Goal: Task Accomplishment & Management: Complete application form

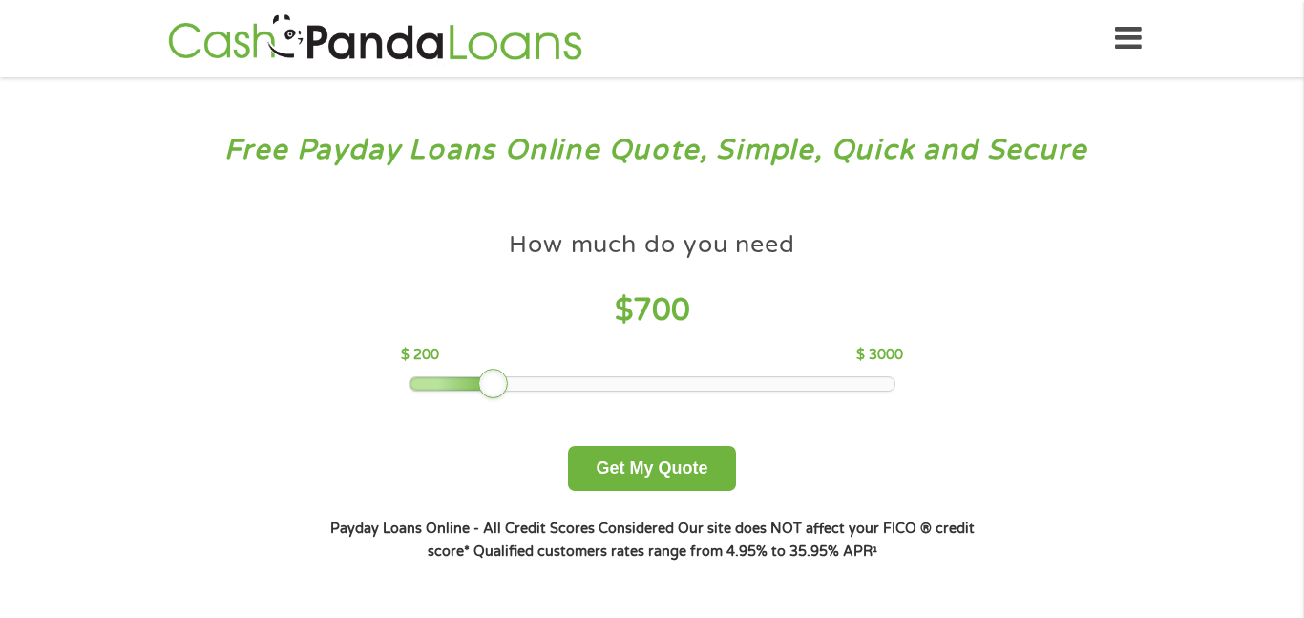
drag, startPoint x: 536, startPoint y: 388, endPoint x: 491, endPoint y: 390, distance: 44.9
click at [491, 390] on div at bounding box center [493, 384] width 31 height 31
click at [630, 477] on button "Get My Quote" at bounding box center [651, 468] width 167 height 45
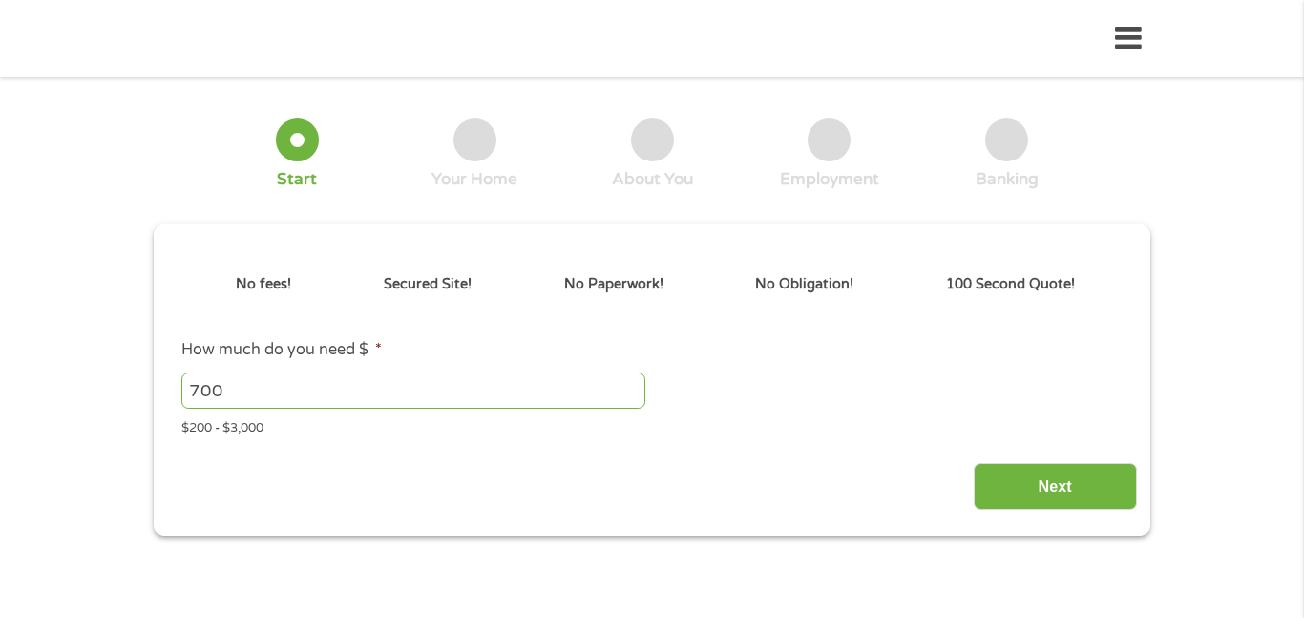
type input "CjwKCAjw7_DEBhAeEiwAWKiCCwSbCFmCofJXU27I5xchMgzYM_WErGmB5jyXC8JX1R4a1qHnfa5m8ho…"
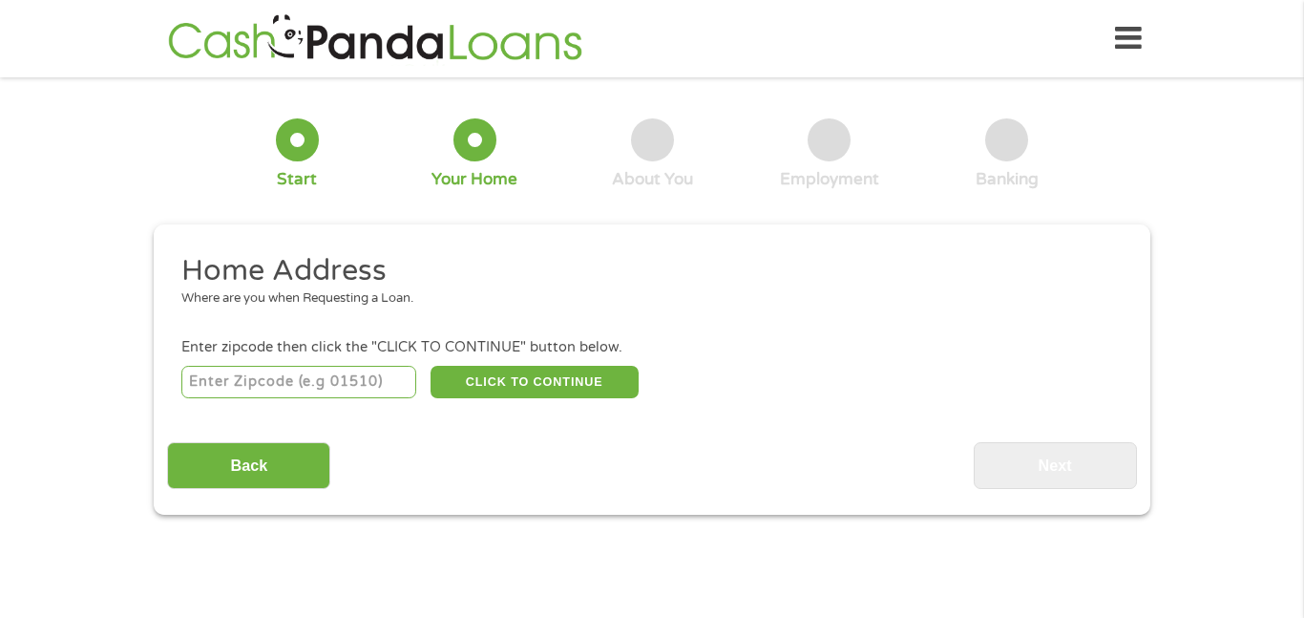
click at [209, 375] on input "number" at bounding box center [299, 382] width 236 height 32
type input "39212"
click at [471, 383] on button "CLICK TO CONTINUE" at bounding box center [535, 382] width 208 height 32
type input "39212"
type input "[PERSON_NAME]"
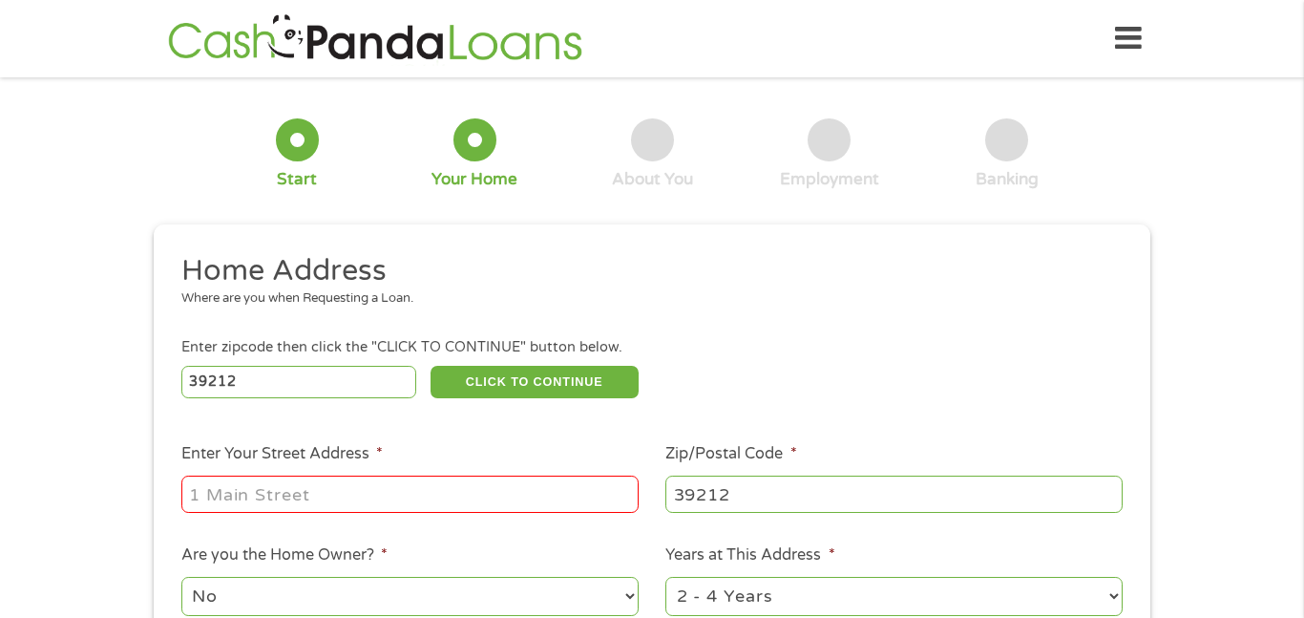
click at [346, 502] on input "Enter Your Street Address *" at bounding box center [409, 494] width 457 height 36
type input "[STREET_ADDRESS][PERSON_NAME]"
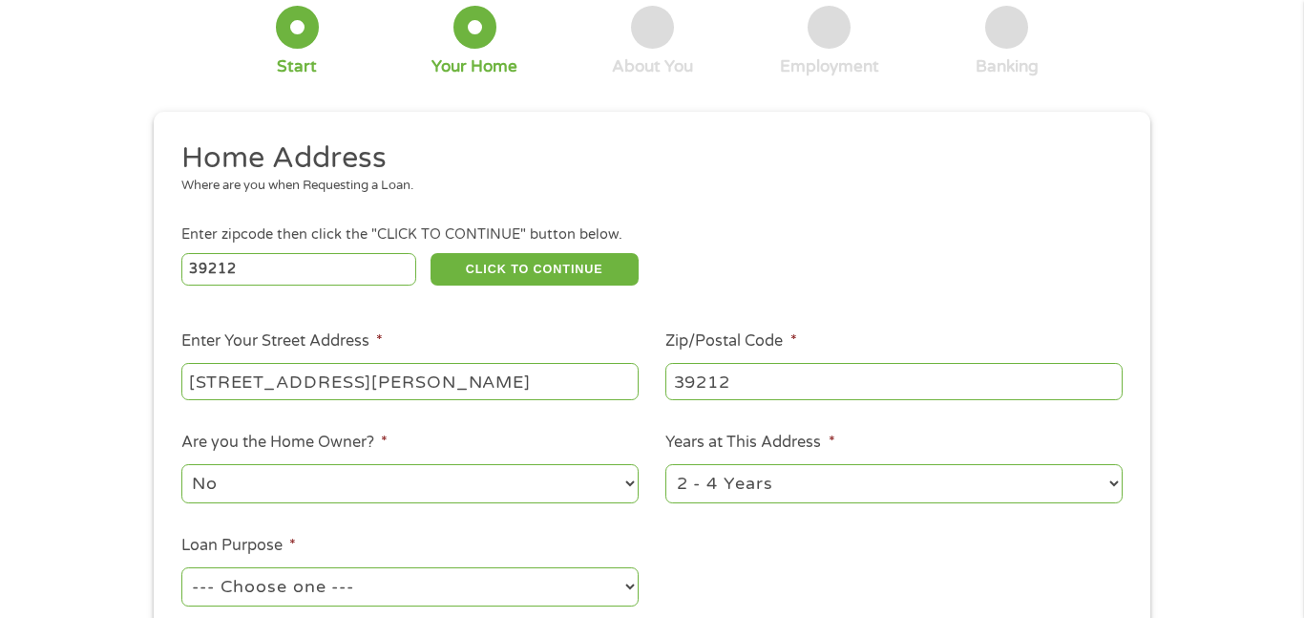
scroll to position [138, 0]
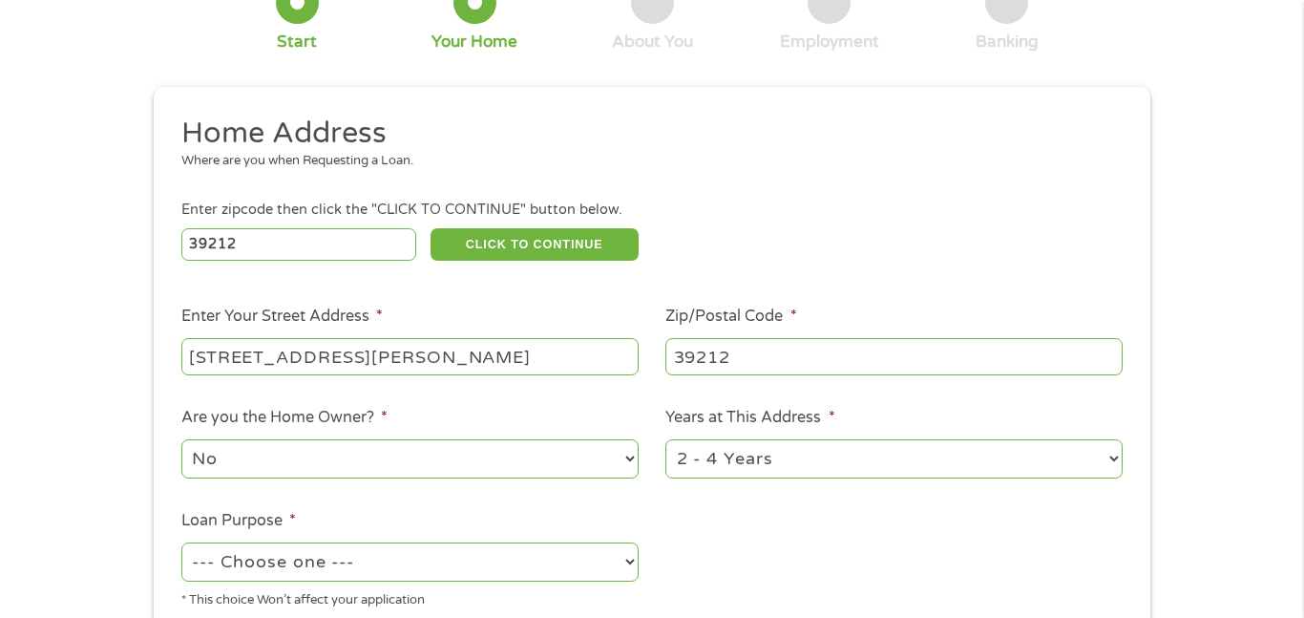
click at [285, 458] on select "No Yes" at bounding box center [409, 458] width 457 height 39
select select "yes"
click at [181, 441] on select "No Yes" at bounding box center [409, 458] width 457 height 39
click at [730, 473] on select "1 Year or less 1 - 2 Years 2 - 4 Years Over 4 Years" at bounding box center [894, 458] width 457 height 39
select select "60months"
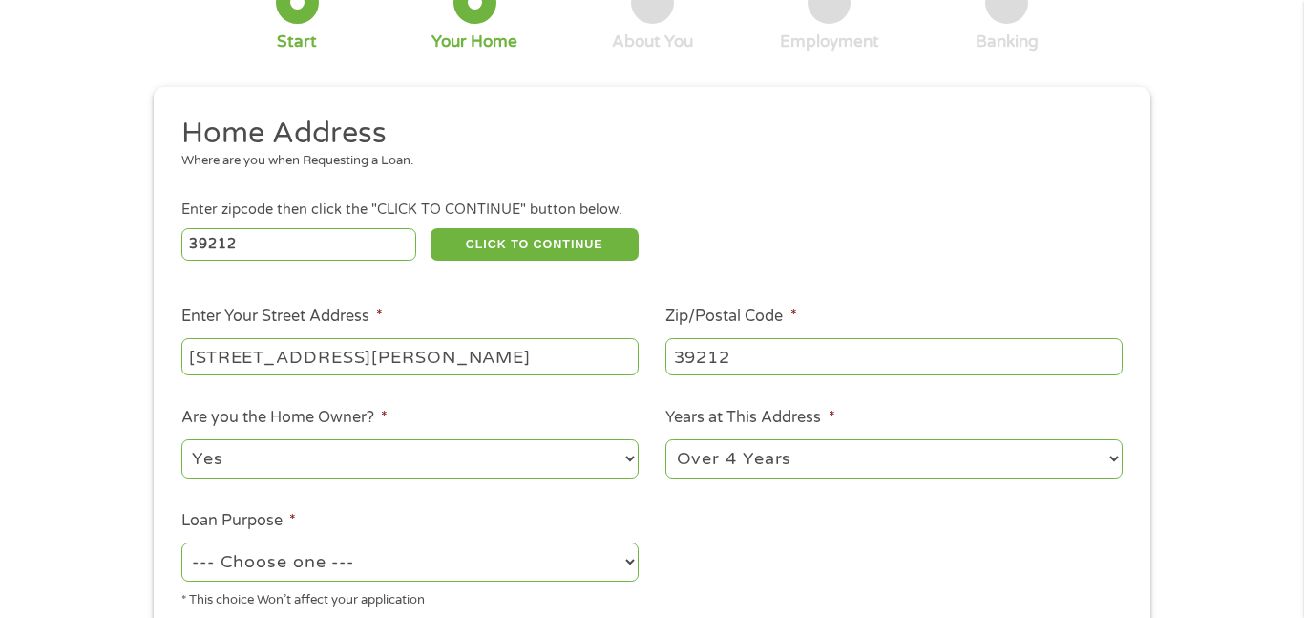
click at [666, 441] on select "1 Year or less 1 - 2 Years 2 - 4 Years Over 4 Years" at bounding box center [894, 458] width 457 height 39
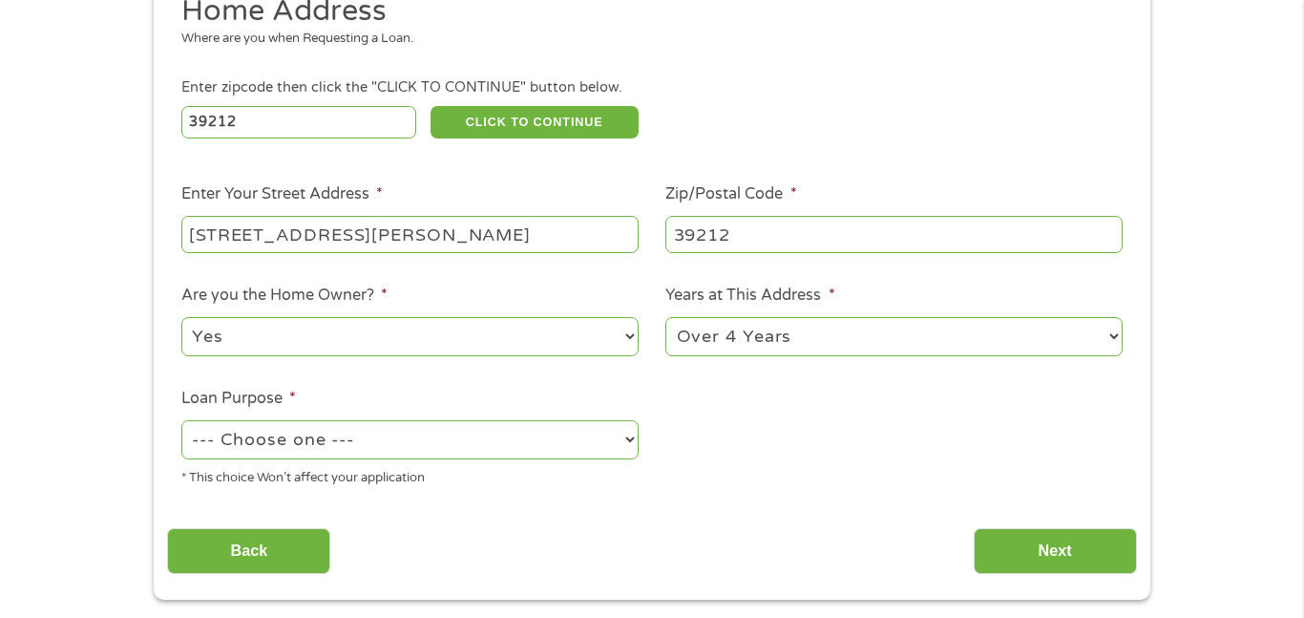
scroll to position [275, 0]
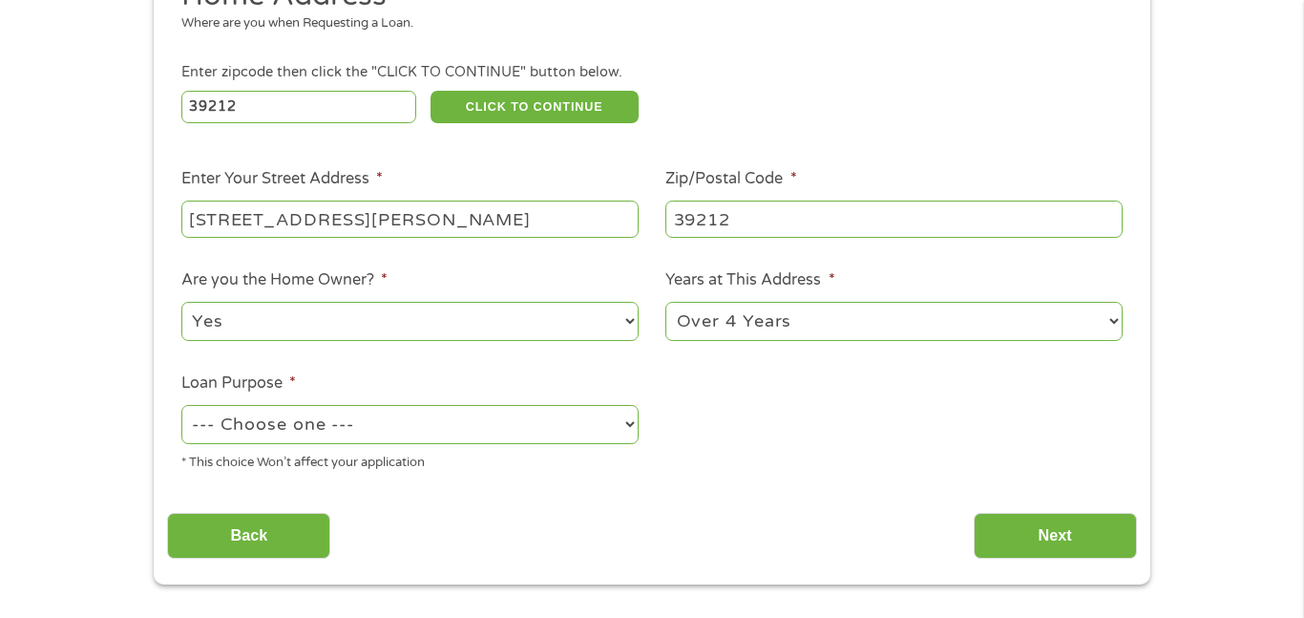
click at [323, 420] on select "--- Choose one --- Pay Bills Debt Consolidation Home Improvement Major Purchase…" at bounding box center [409, 424] width 457 height 39
select select "paybills"
click at [181, 407] on select "--- Choose one --- Pay Bills Debt Consolidation Home Improvement Major Purchase…" at bounding box center [409, 424] width 457 height 39
click at [1016, 541] on input "Next" at bounding box center [1055, 536] width 163 height 47
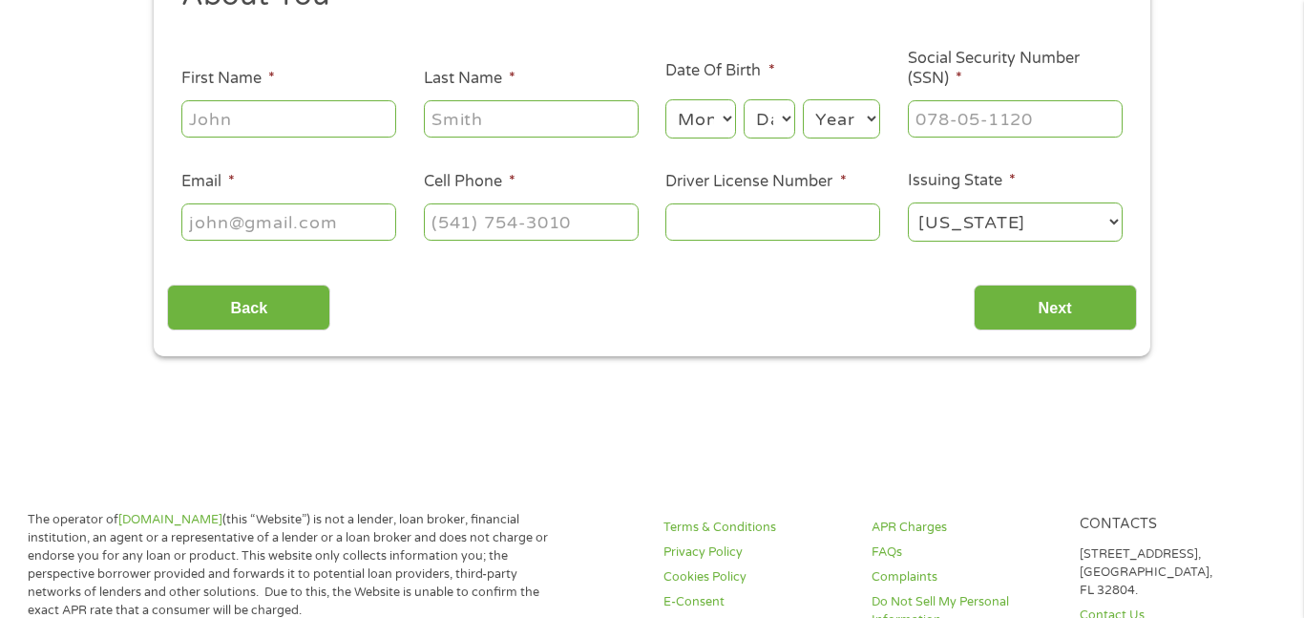
scroll to position [0, 0]
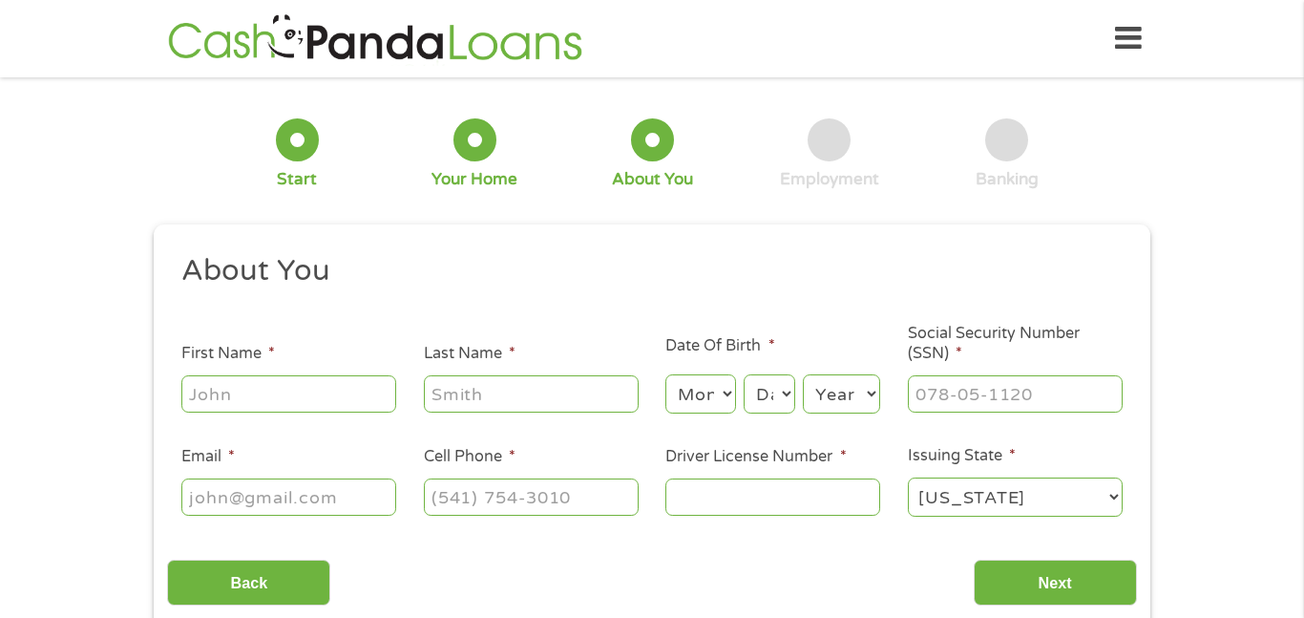
click at [289, 392] on input "First Name *" at bounding box center [288, 393] width 215 height 36
type input "Shlandria"
type input "[PHONE_NUMBER]"
click at [453, 395] on input "Last Name *" at bounding box center [531, 393] width 215 height 36
click at [462, 398] on input "Last Name *" at bounding box center [531, 393] width 215 height 36
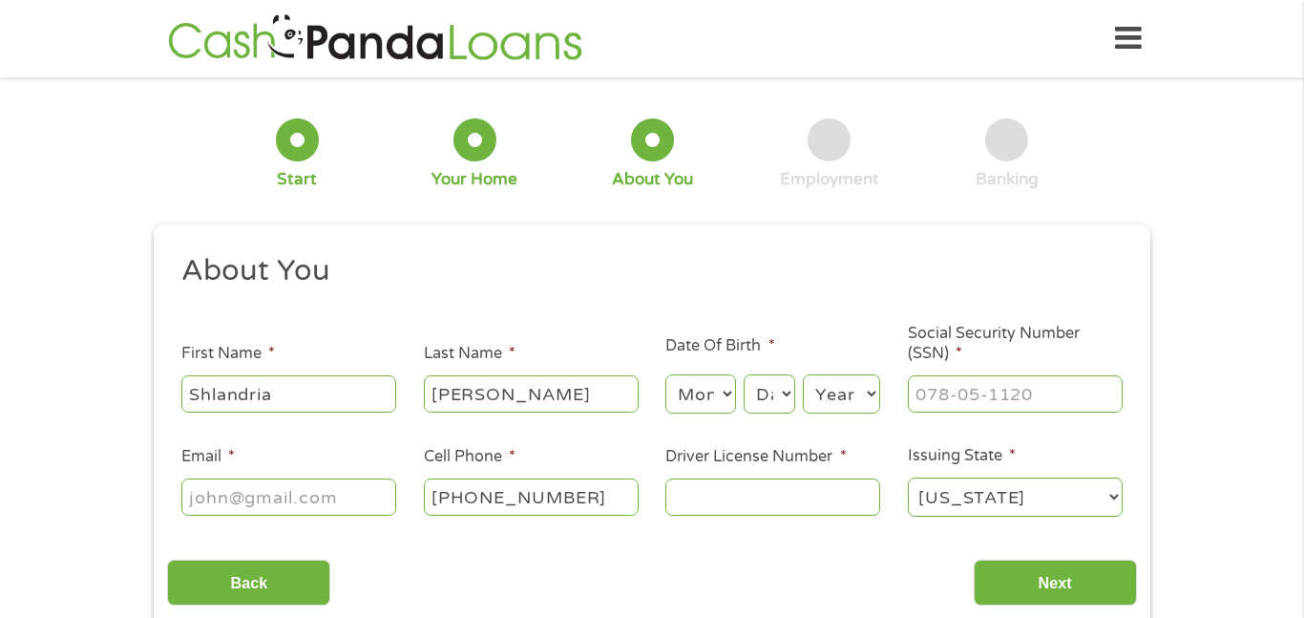
type input "[PERSON_NAME]"
click at [723, 393] on select "Month 1 2 3 4 5 6 7 8 9 10 11 12" at bounding box center [701, 393] width 70 height 39
select select "9"
click at [666, 374] on select "Month 1 2 3 4 5 6 7 8 9 10 11 12" at bounding box center [701, 393] width 70 height 39
click at [775, 392] on select "Day 1 2 3 4 5 6 7 8 9 10 11 12 13 14 15 16 17 18 19 20 21 22 23 24 25 26 27 28 …" at bounding box center [770, 393] width 52 height 39
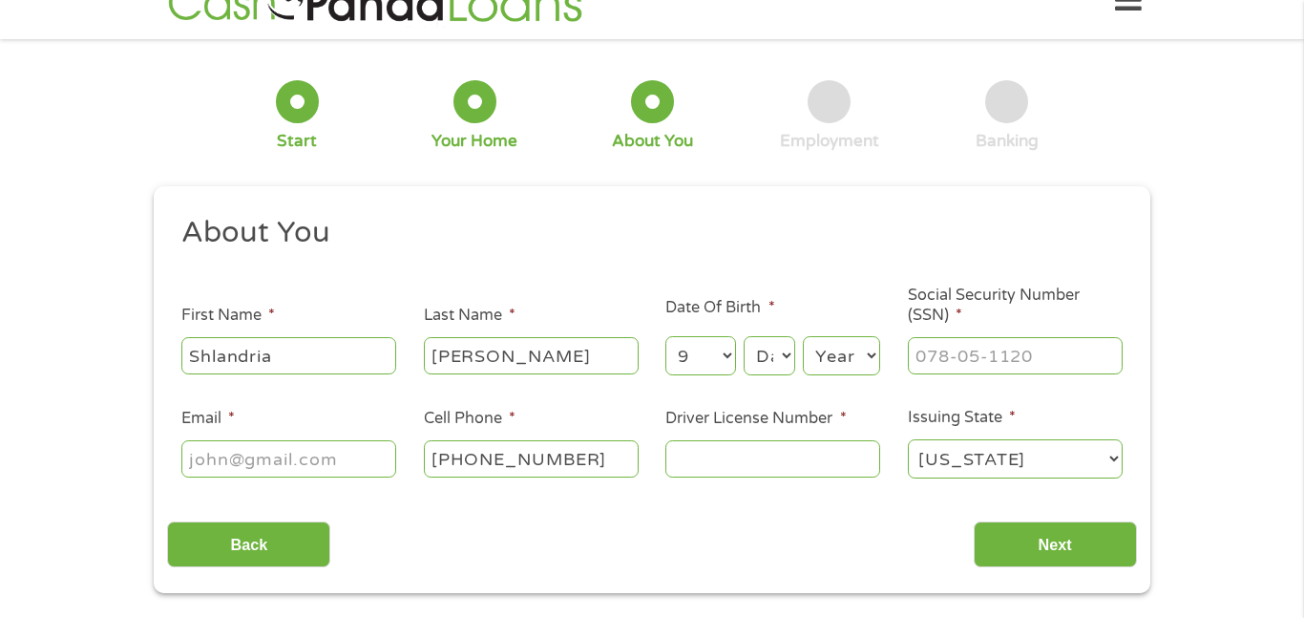
scroll to position [138, 0]
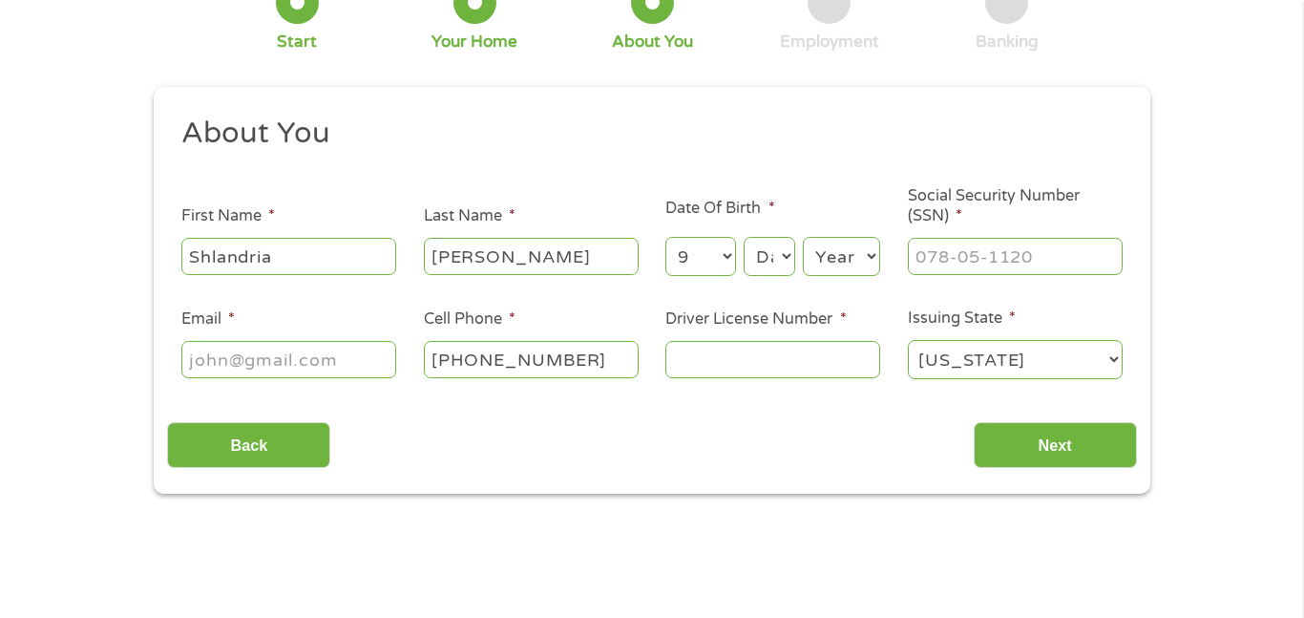
click at [753, 255] on select "Day 1 2 3 4 5 6 7 8 9 10 11 12 13 14 15 16 17 18 19 20 21 22 23 24 25 26 27 28 …" at bounding box center [770, 256] width 52 height 39
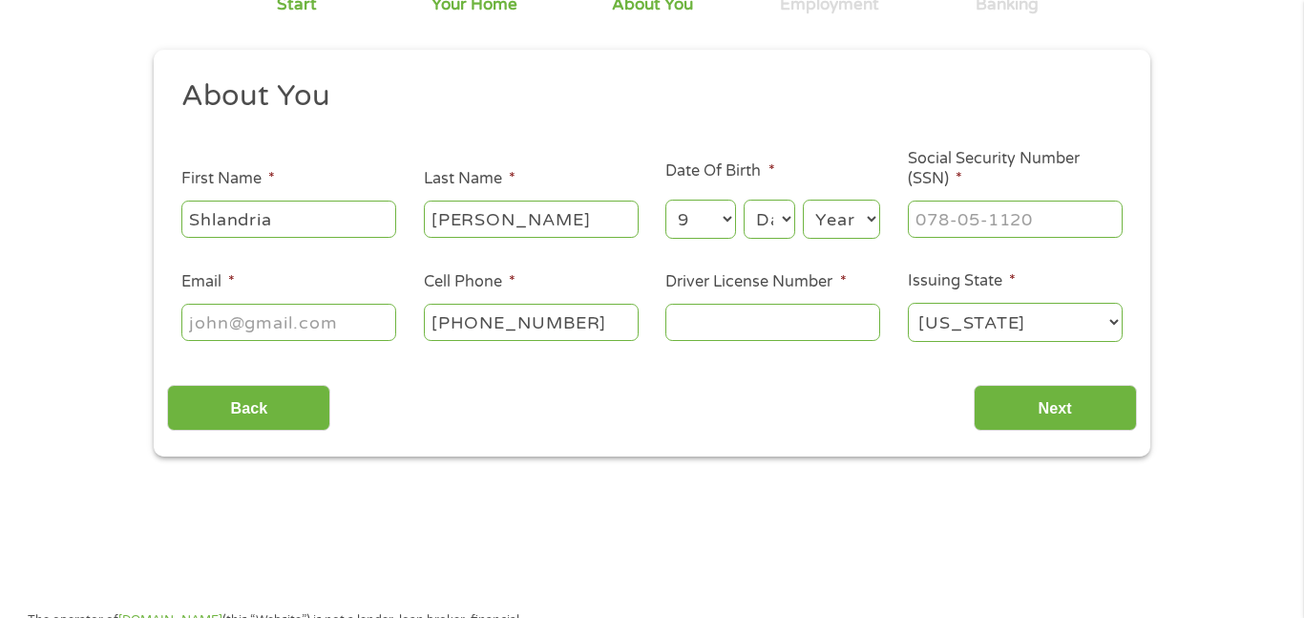
scroll to position [206, 0]
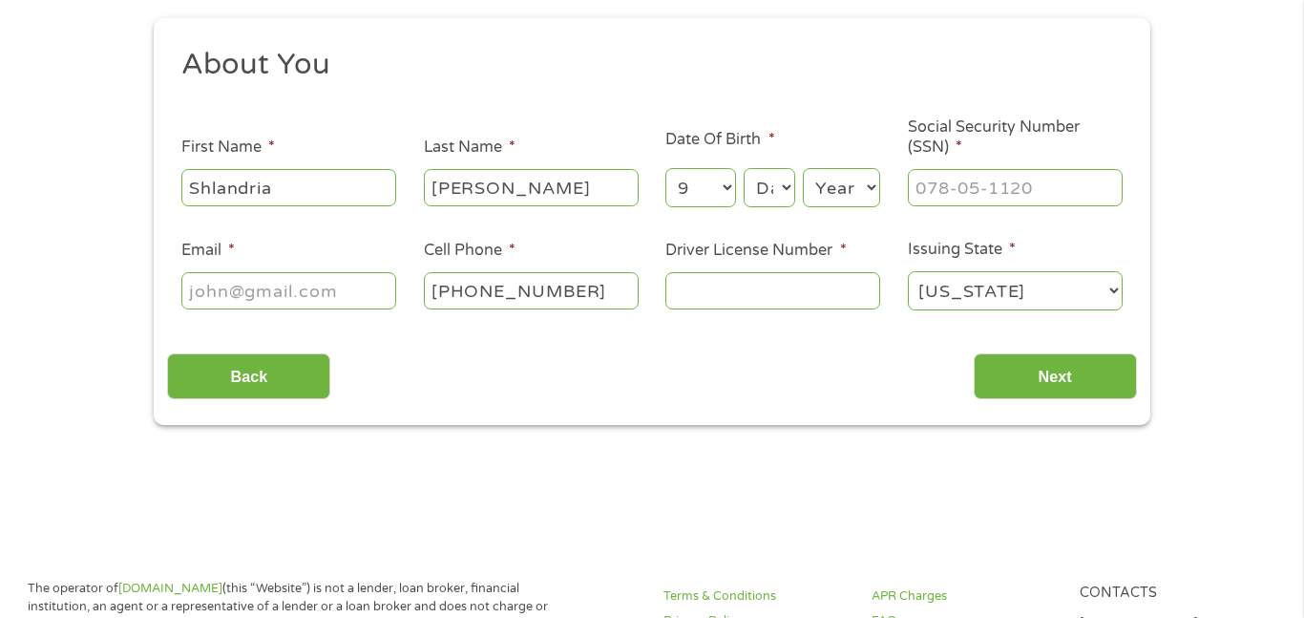
click at [780, 187] on select "Day 1 2 3 4 5 6 7 8 9 10 11 12 13 14 15 16 17 18 19 20 21 22 23 24 25 26 27 28 …" at bounding box center [770, 187] width 52 height 39
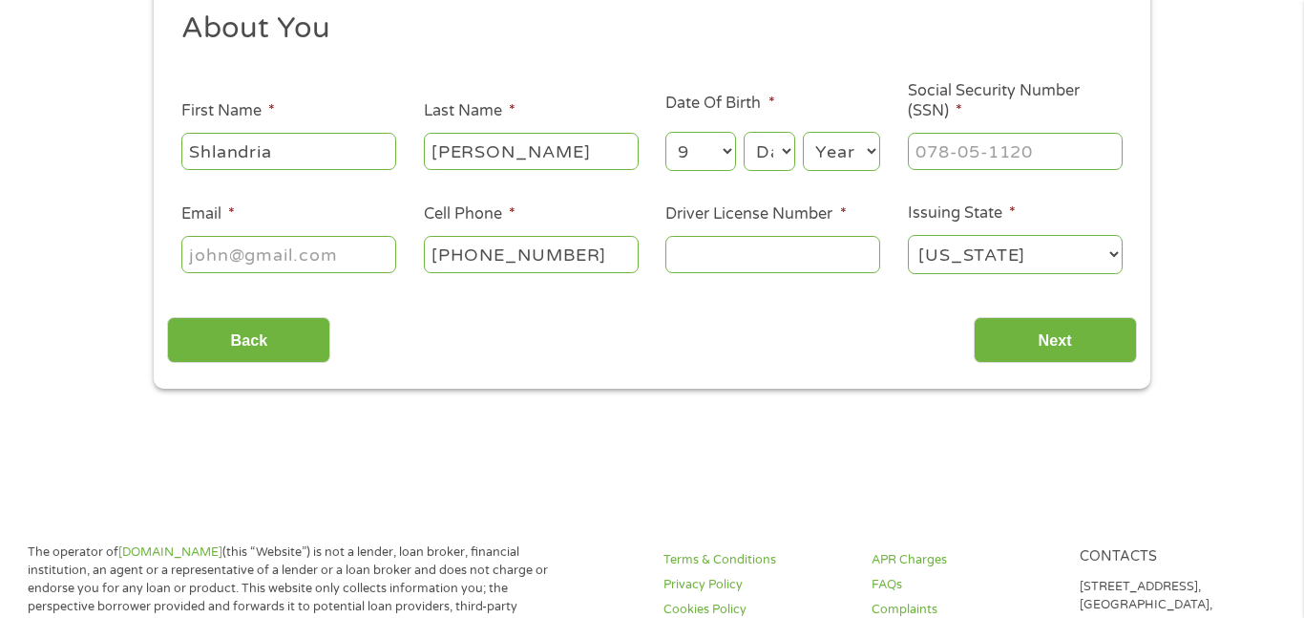
scroll to position [275, 0]
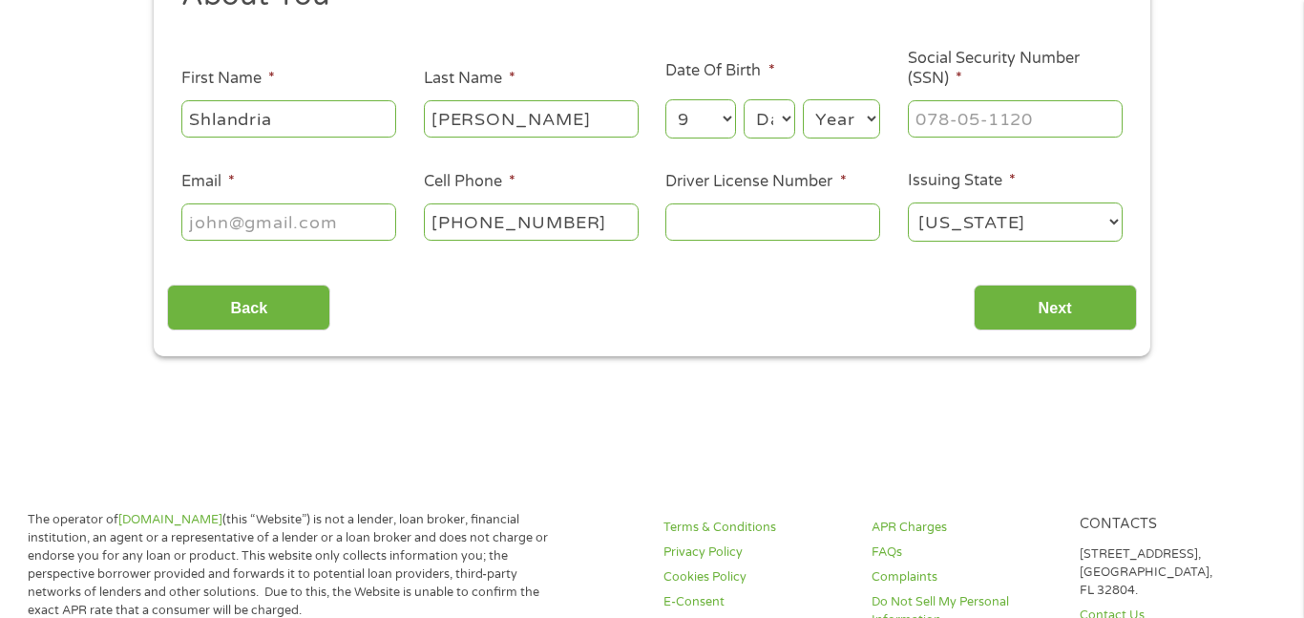
click at [760, 119] on select "Day 1 2 3 4 5 6 7 8 9 10 11 12 13 14 15 16 17 18 19 20 21 22 23 24 25 26 27 28 …" at bounding box center [770, 118] width 52 height 39
select select "23"
click at [744, 99] on select "Day 1 2 3 4 5 6 7 8 9 10 11 12 13 14 15 16 17 18 19 20 21 22 23 24 25 26 27 28 …" at bounding box center [770, 118] width 52 height 39
click at [838, 121] on select "Year [DATE] 2006 2005 2004 2003 2002 2001 2000 1999 1998 1997 1996 1995 1994 19…" at bounding box center [841, 118] width 77 height 39
select select "1984"
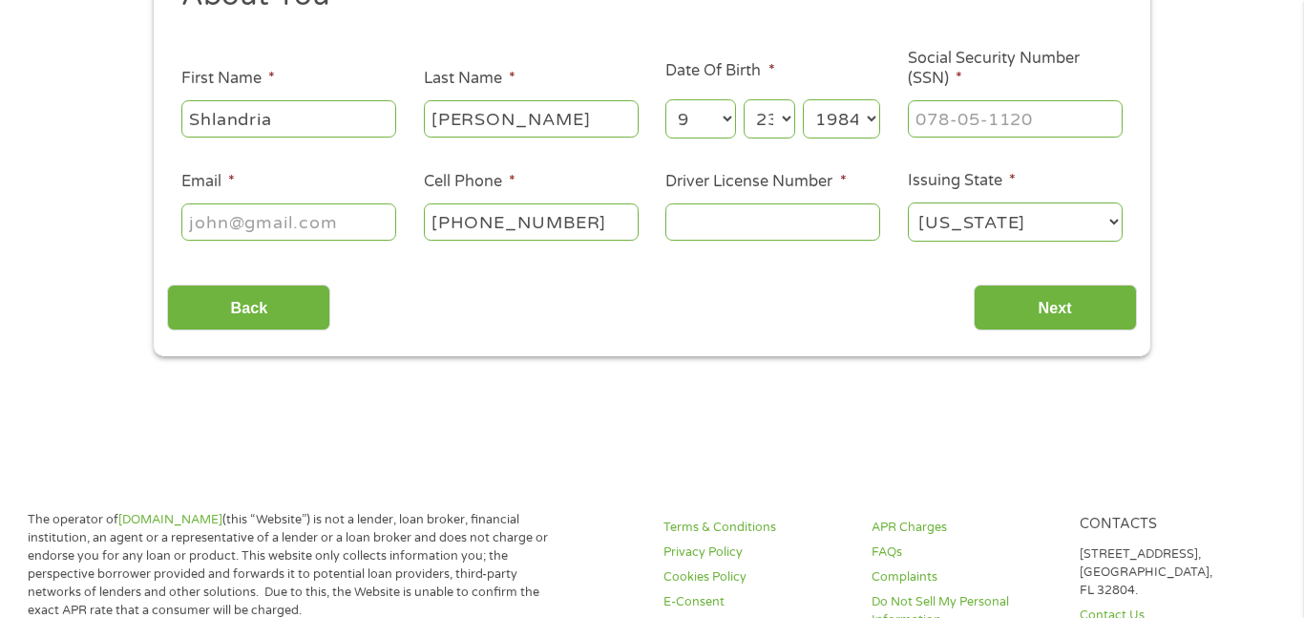
click at [803, 99] on select "Year [DATE] 2006 2005 2004 2003 2002 2001 2000 1999 1998 1997 1996 1995 1994 19…" at bounding box center [841, 118] width 77 height 39
click at [933, 132] on input "___-__-____" at bounding box center [1015, 118] width 215 height 36
type input "426-51-1005"
click at [217, 219] on input "Email *" at bounding box center [288, 221] width 215 height 36
type input "[EMAIL_ADDRESS][DOMAIN_NAME]"
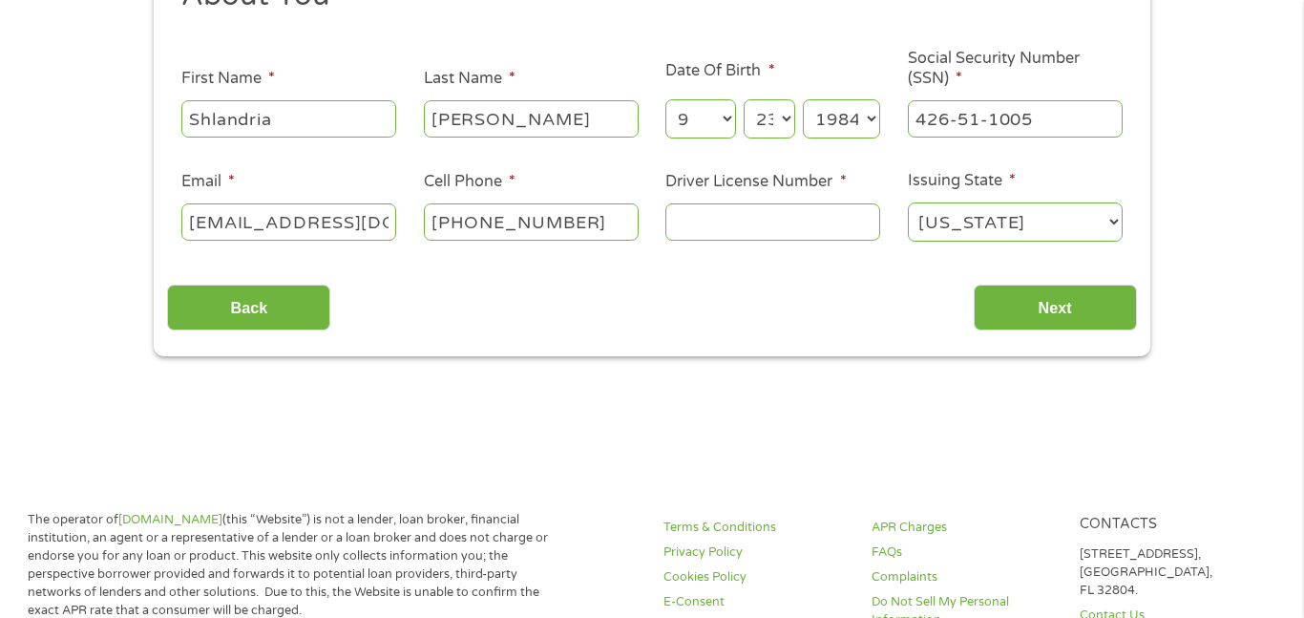
click at [717, 227] on input "Driver License Number *" at bounding box center [773, 221] width 215 height 36
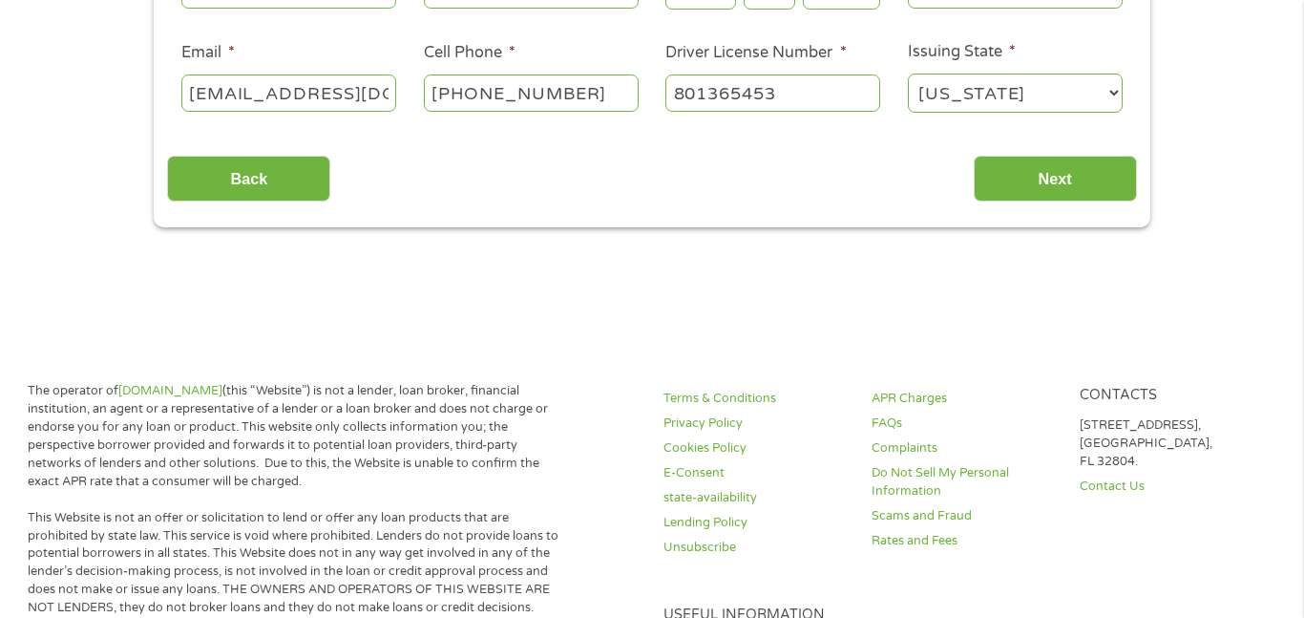
scroll to position [413, 0]
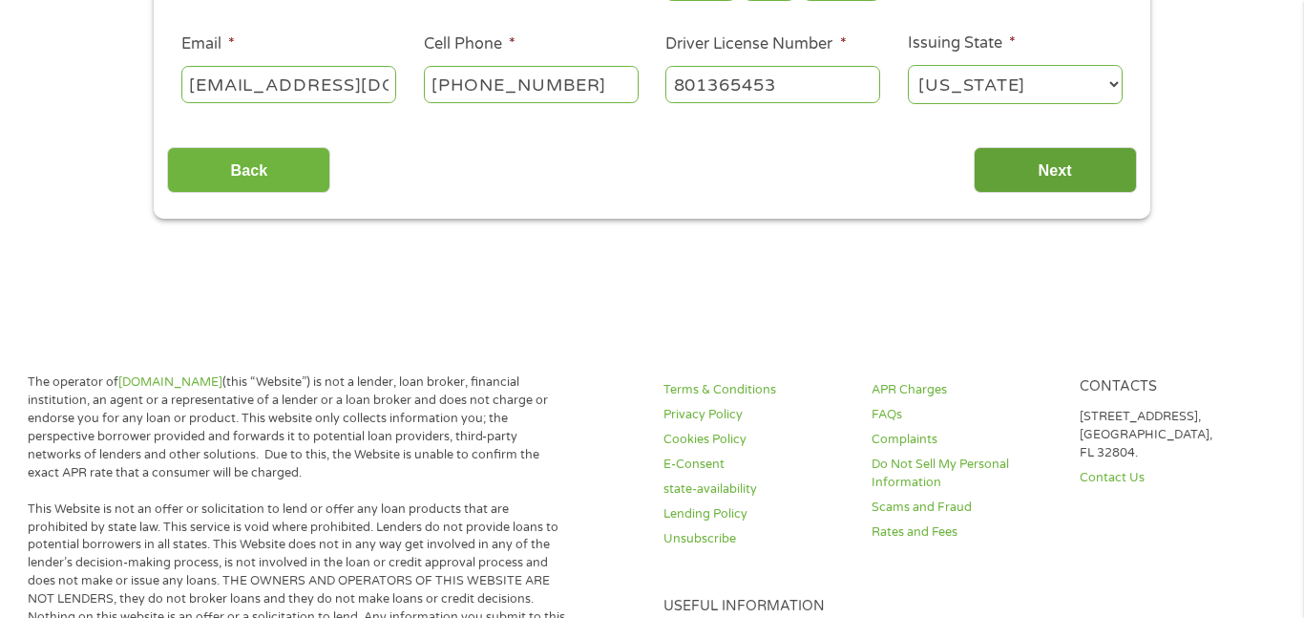
type input "801365453"
click at [1023, 170] on input "Next" at bounding box center [1055, 170] width 163 height 47
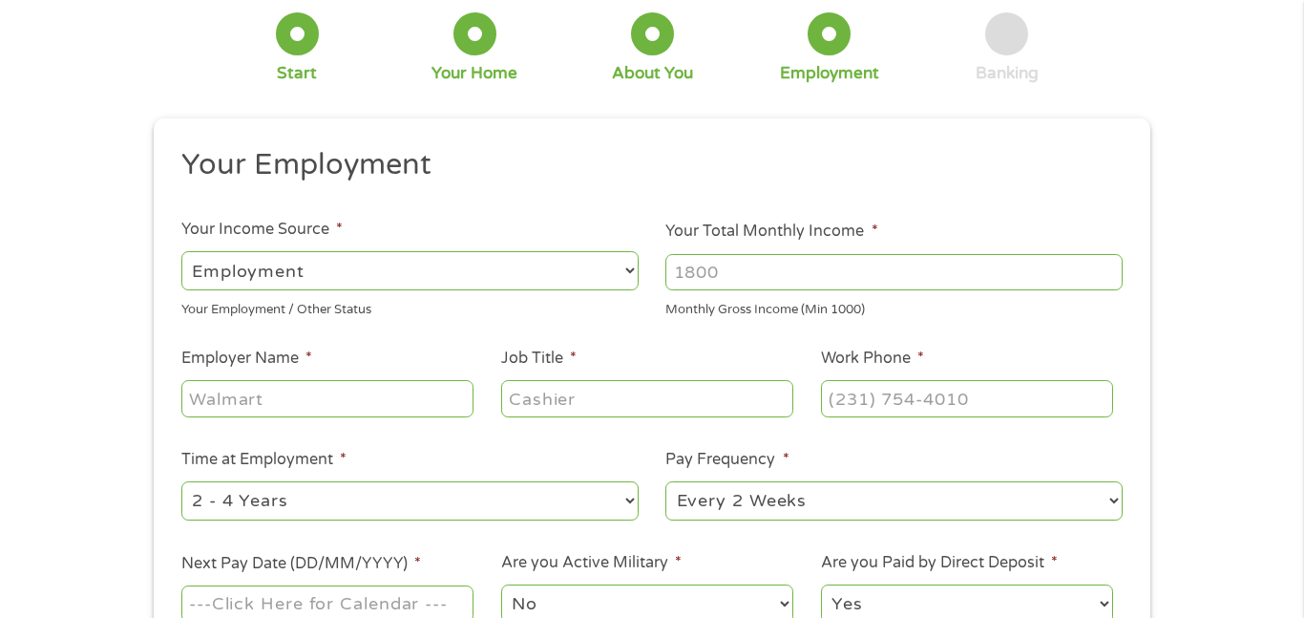
scroll to position [138, 0]
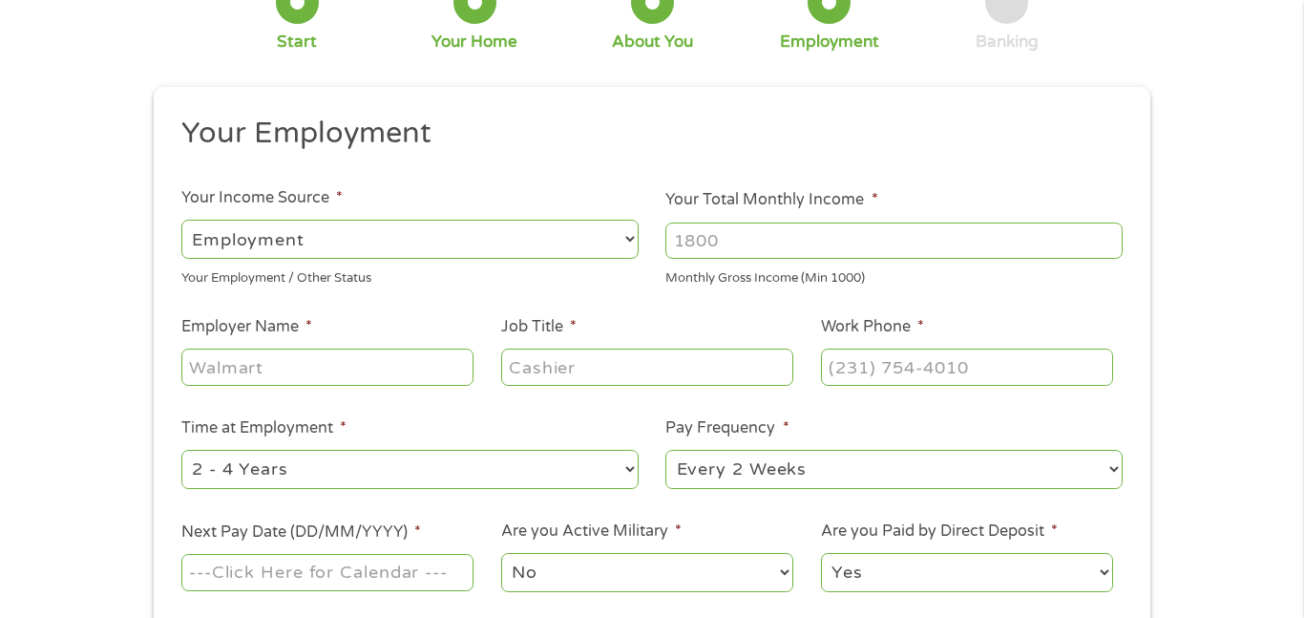
click at [735, 241] on input "Your Total Monthly Income *" at bounding box center [894, 241] width 457 height 36
click at [1107, 248] on input "1000" at bounding box center [894, 241] width 457 height 36
click at [1108, 237] on input "1001" at bounding box center [894, 241] width 457 height 36
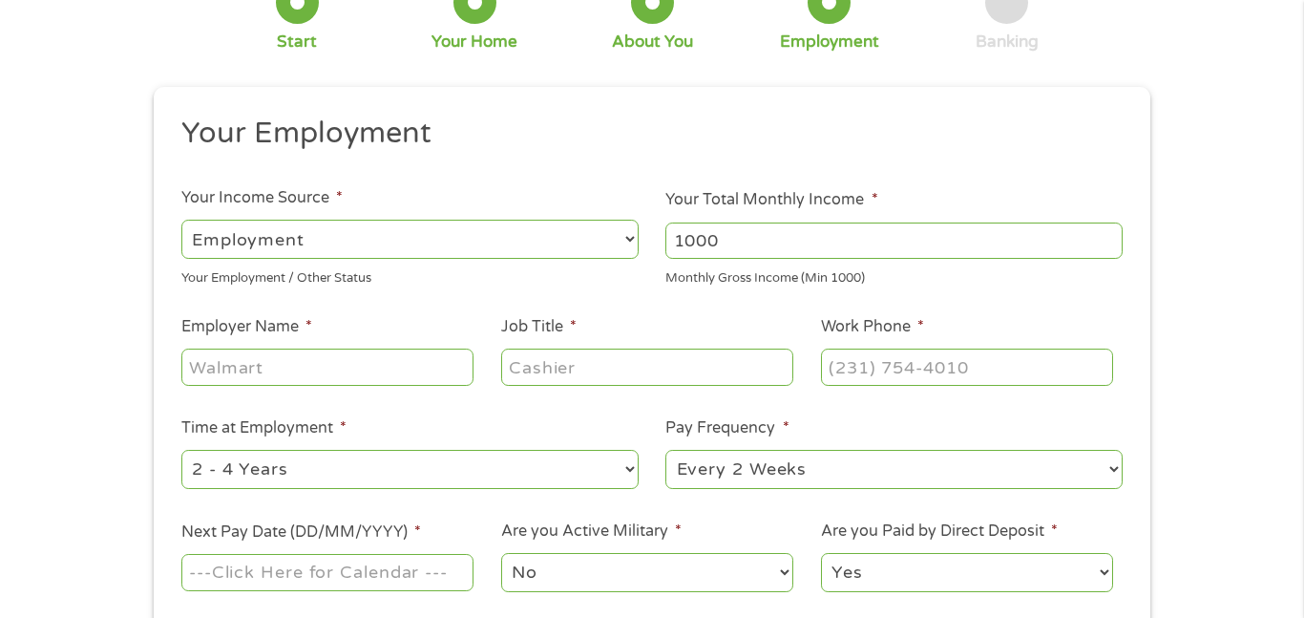
type input "1000"
click at [1113, 243] on input "1000" at bounding box center [894, 241] width 457 height 36
click at [308, 358] on input "Employer Name *" at bounding box center [327, 367] width 292 height 36
type input "DG FOODS"
click at [518, 365] on input "Job Title *" at bounding box center [647, 367] width 292 height 36
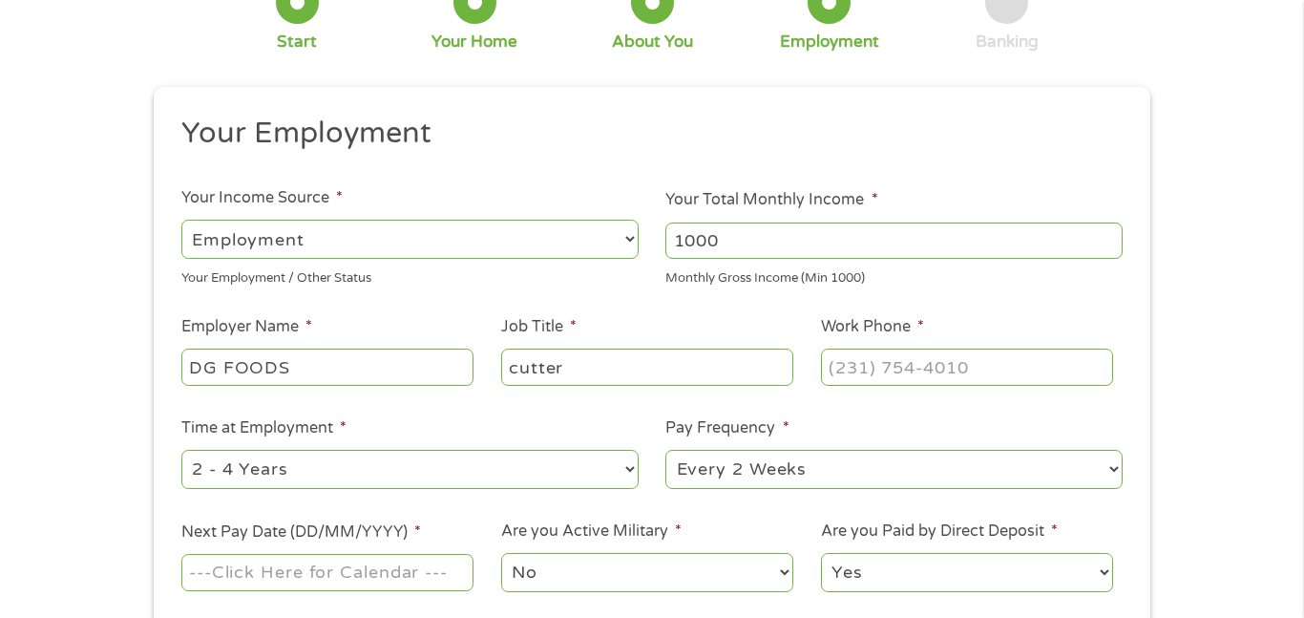
type input "cutter"
click at [854, 370] on input "(___) ___-____" at bounding box center [967, 367] width 292 height 36
type input "[PHONE_NUMBER]"
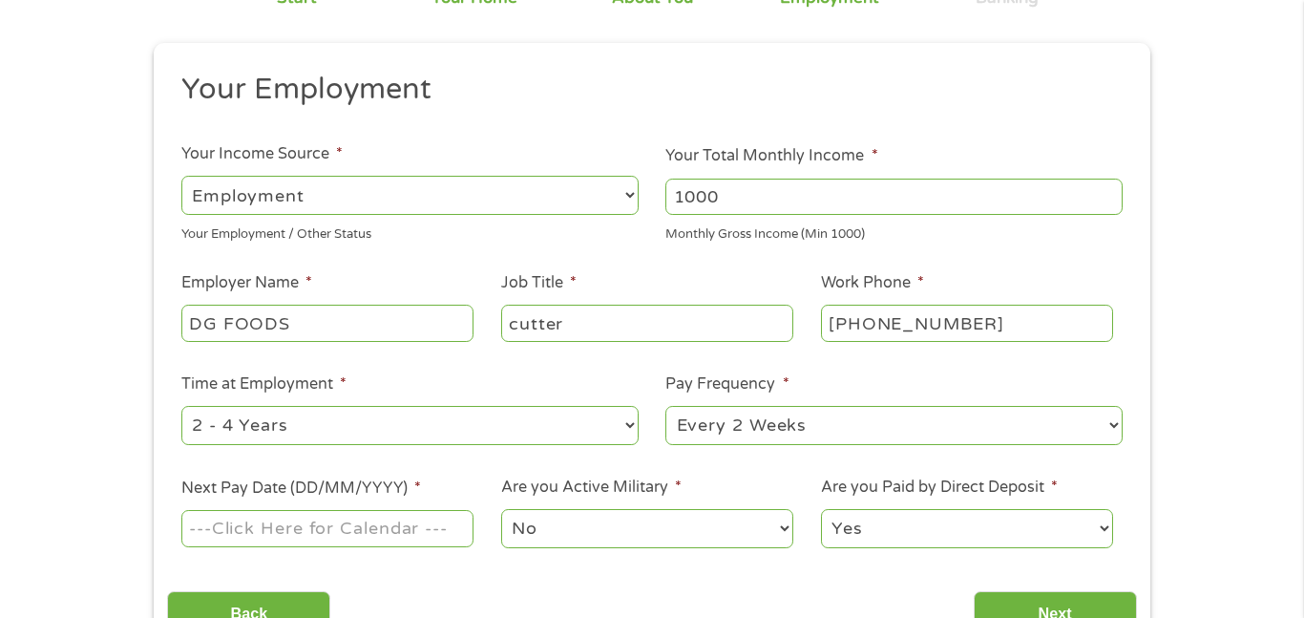
scroll to position [206, 0]
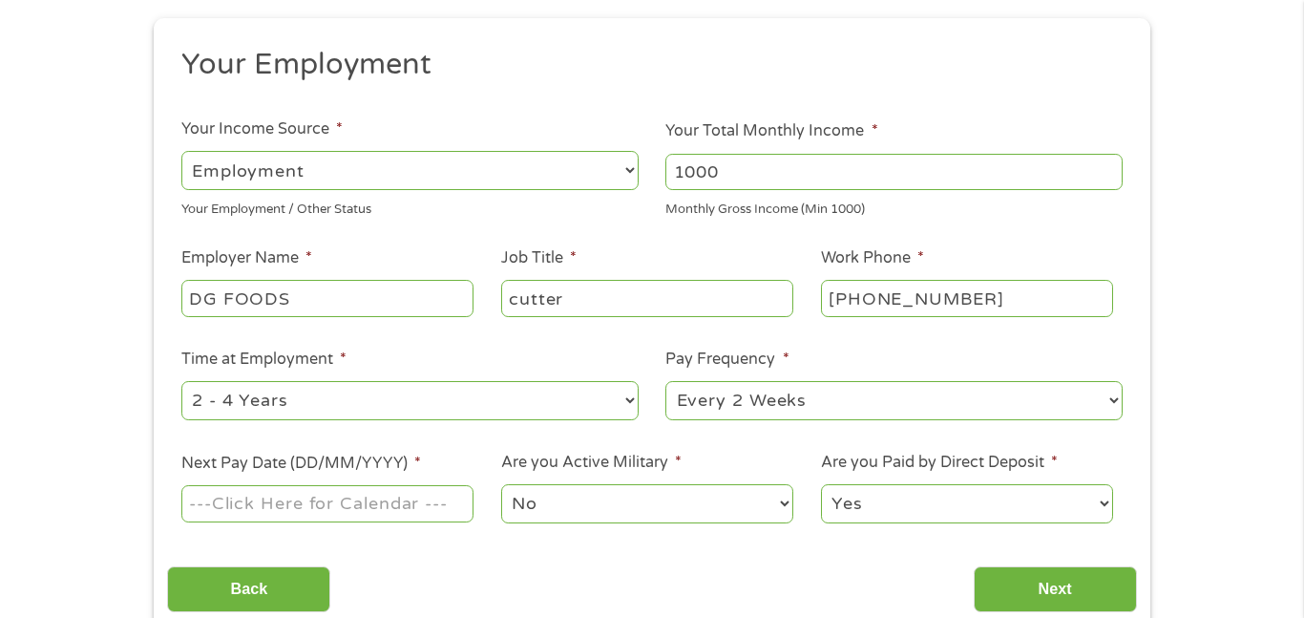
click at [756, 404] on select "--- Choose one --- Every 2 Weeks Every Week Monthly Semi-Monthly" at bounding box center [894, 400] width 457 height 39
select select "weekly"
click at [666, 381] on select "--- Choose one --- Every 2 Weeks Every Week Monthly Semi-Monthly" at bounding box center [894, 400] width 457 height 39
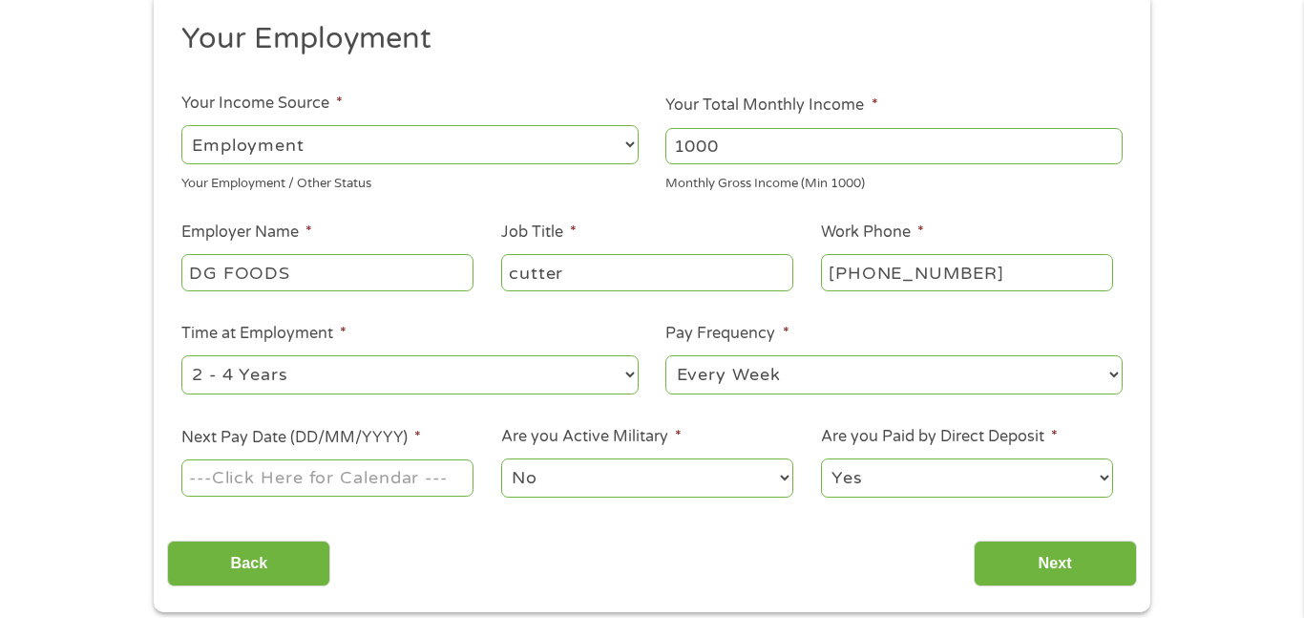
scroll to position [275, 0]
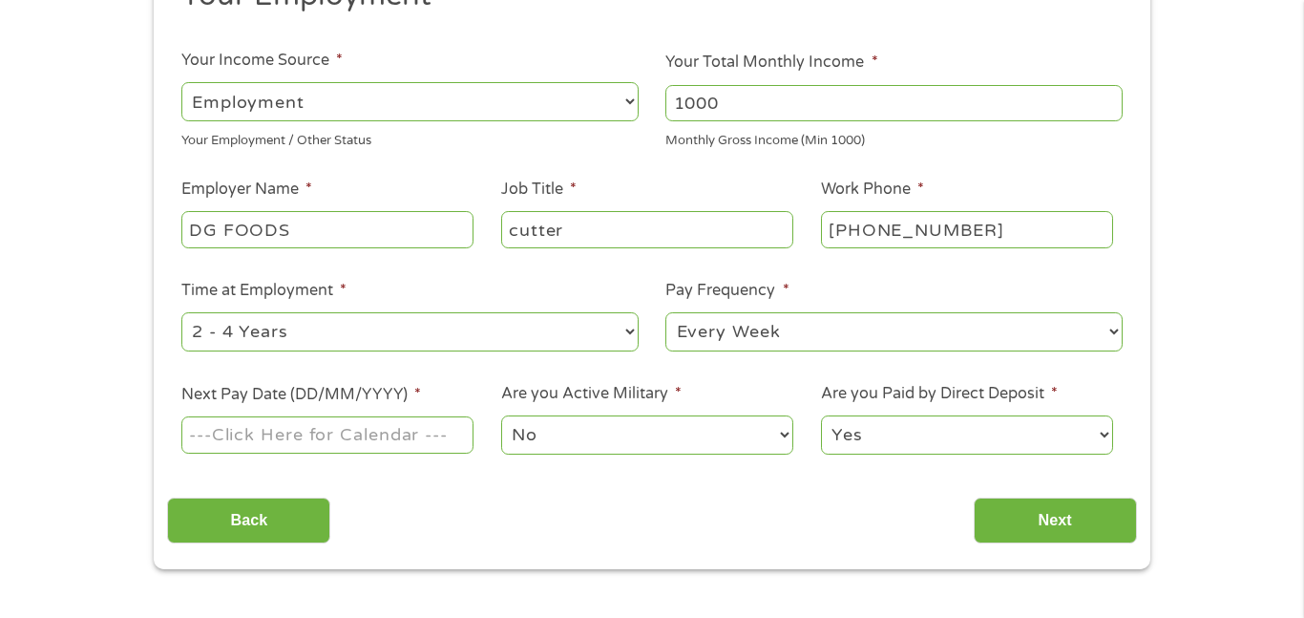
click at [336, 438] on input "Next Pay Date (DD/MM/YYYY) *" at bounding box center [327, 434] width 292 height 36
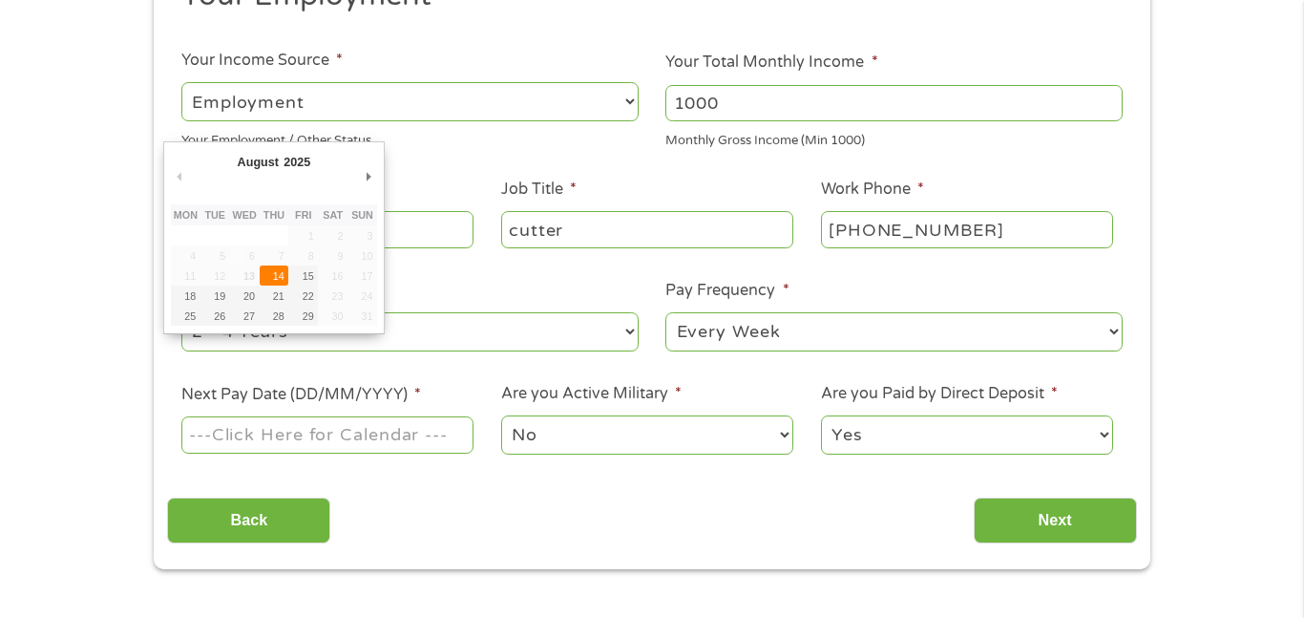
type input "[DATE]"
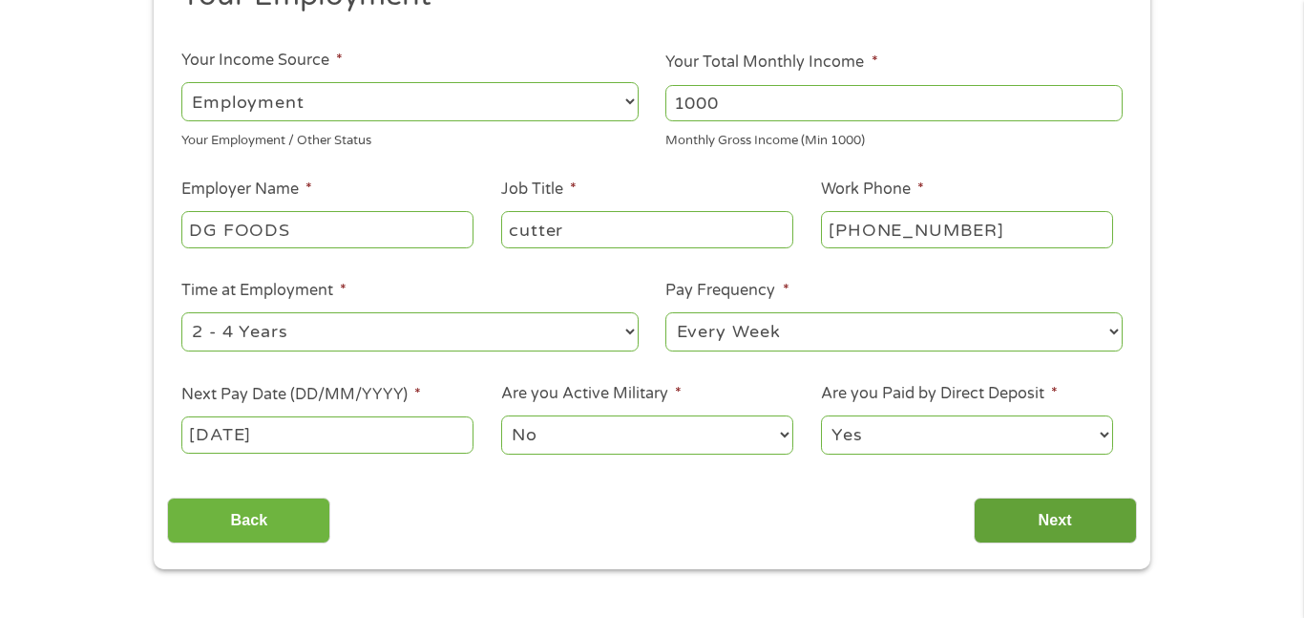
click at [1056, 523] on input "Next" at bounding box center [1055, 521] width 163 height 47
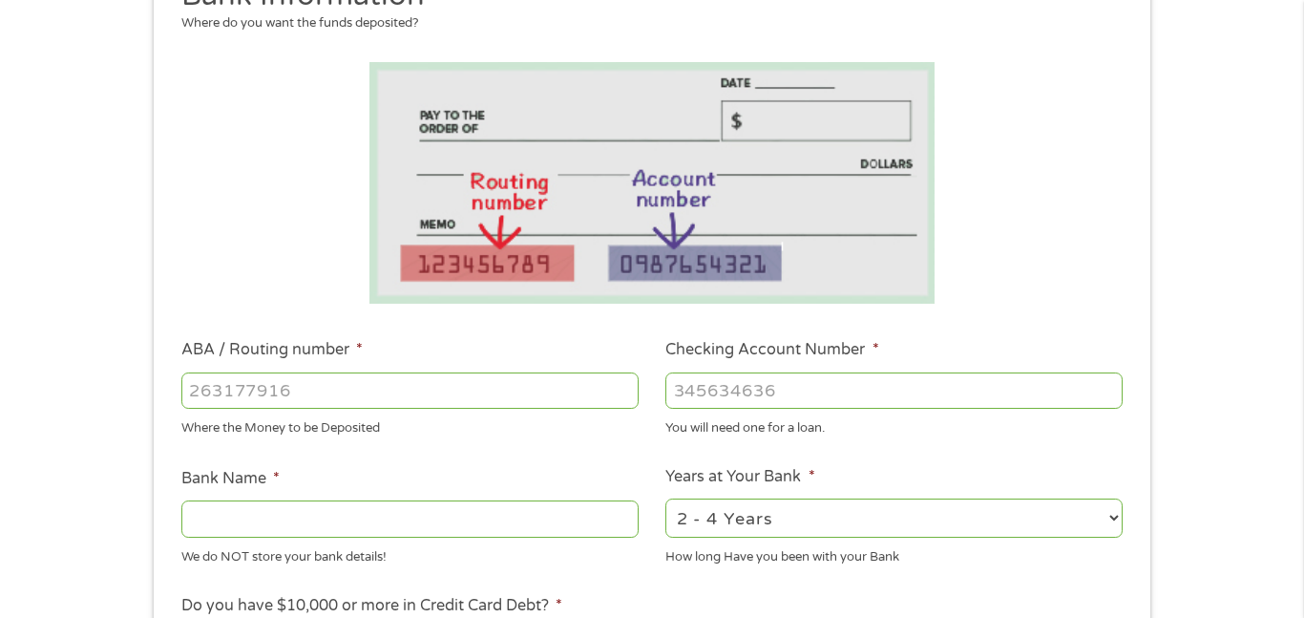
click at [366, 390] on input "ABA / Routing number *" at bounding box center [409, 390] width 457 height 36
type input "041215663"
type input "[PERSON_NAME] BANK"
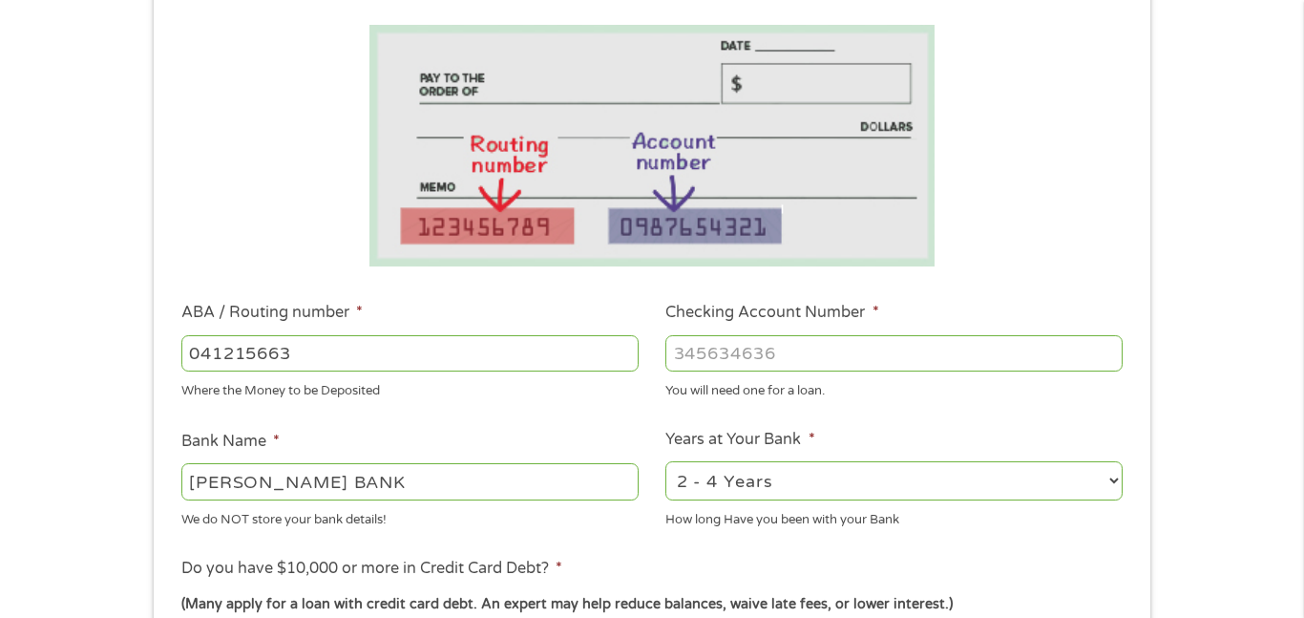
scroll to position [344, 0]
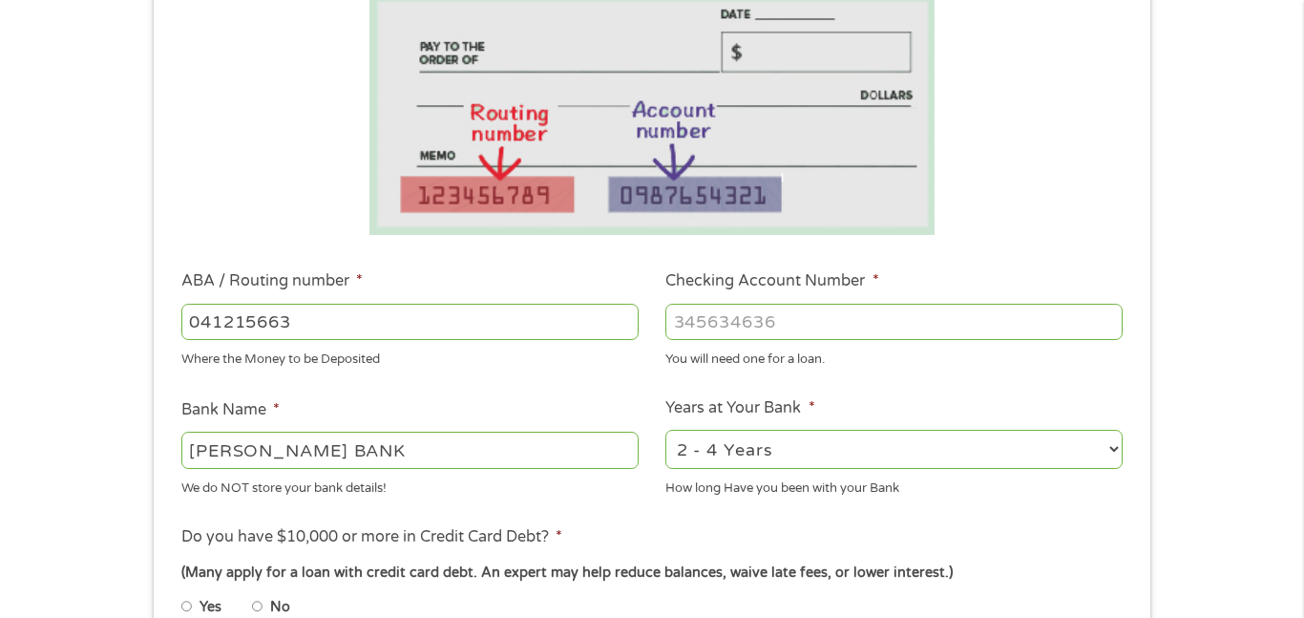
type input "041215663"
click at [712, 324] on input "Checking Account Number *" at bounding box center [894, 322] width 457 height 36
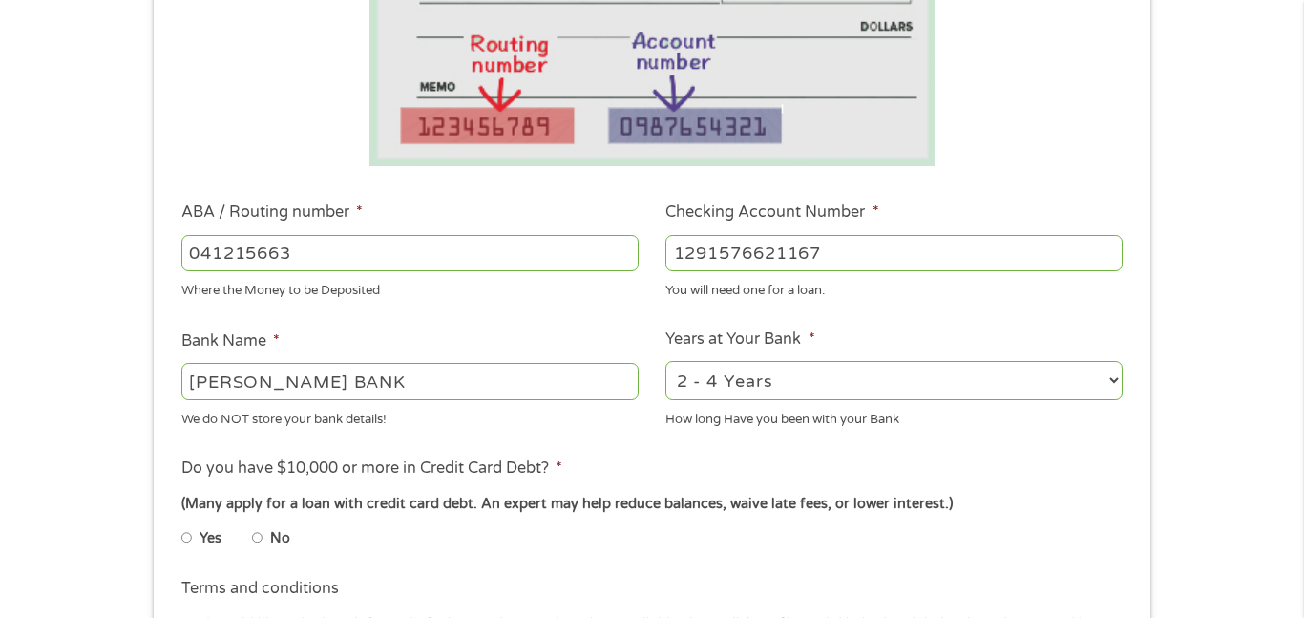
scroll to position [481, 0]
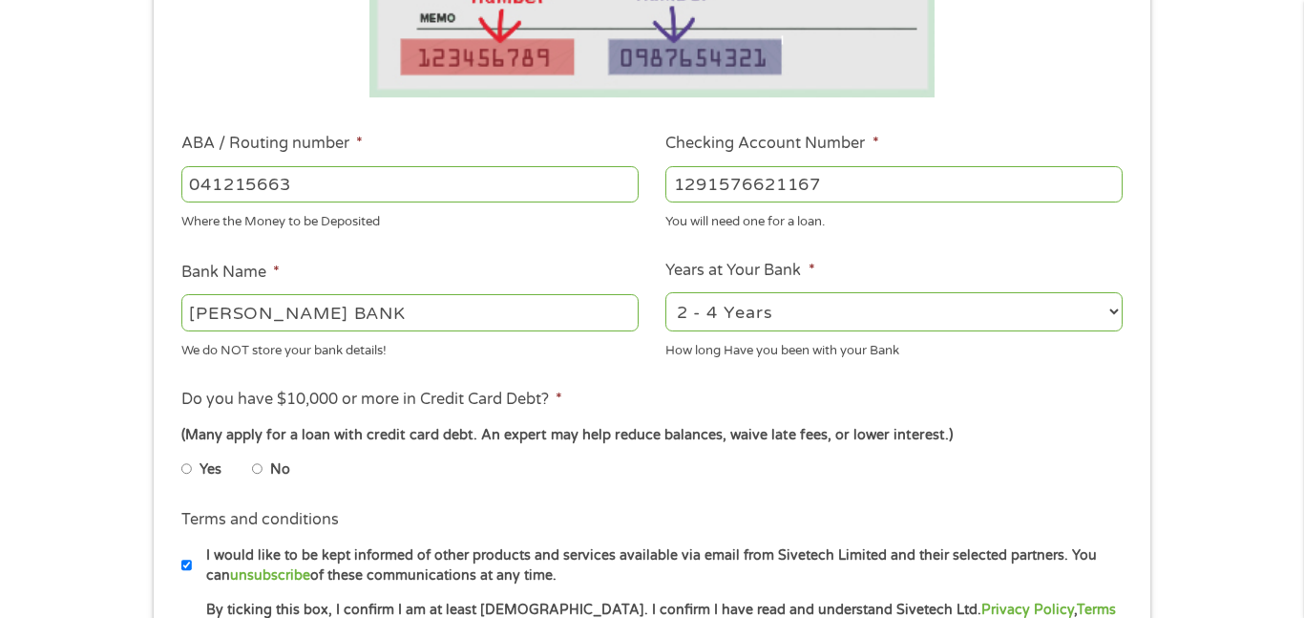
type input "1291576621167"
click at [710, 314] on select "2 - 4 Years 6 - 12 Months 1 - 2 Years Over 4 Years" at bounding box center [894, 311] width 457 height 39
click at [666, 292] on select "2 - 4 Years 6 - 12 Months 1 - 2 Years Over 4 Years" at bounding box center [894, 311] width 457 height 39
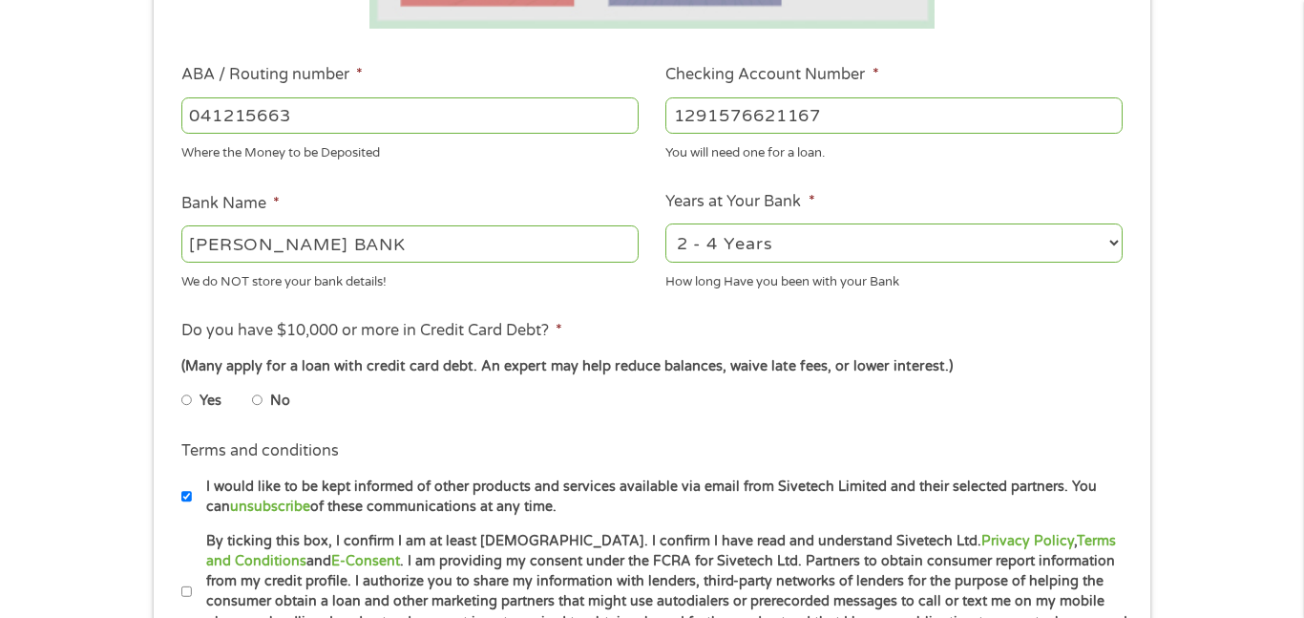
click at [260, 401] on input "No" at bounding box center [257, 400] width 11 height 31
radio input "true"
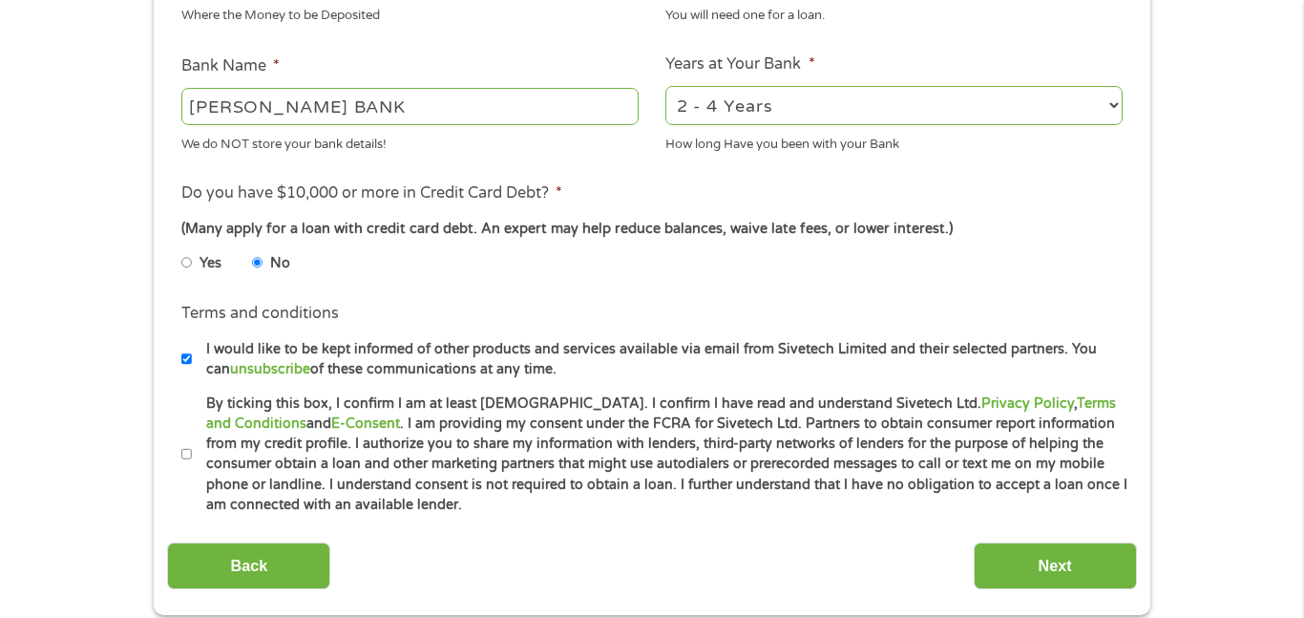
scroll to position [756, 0]
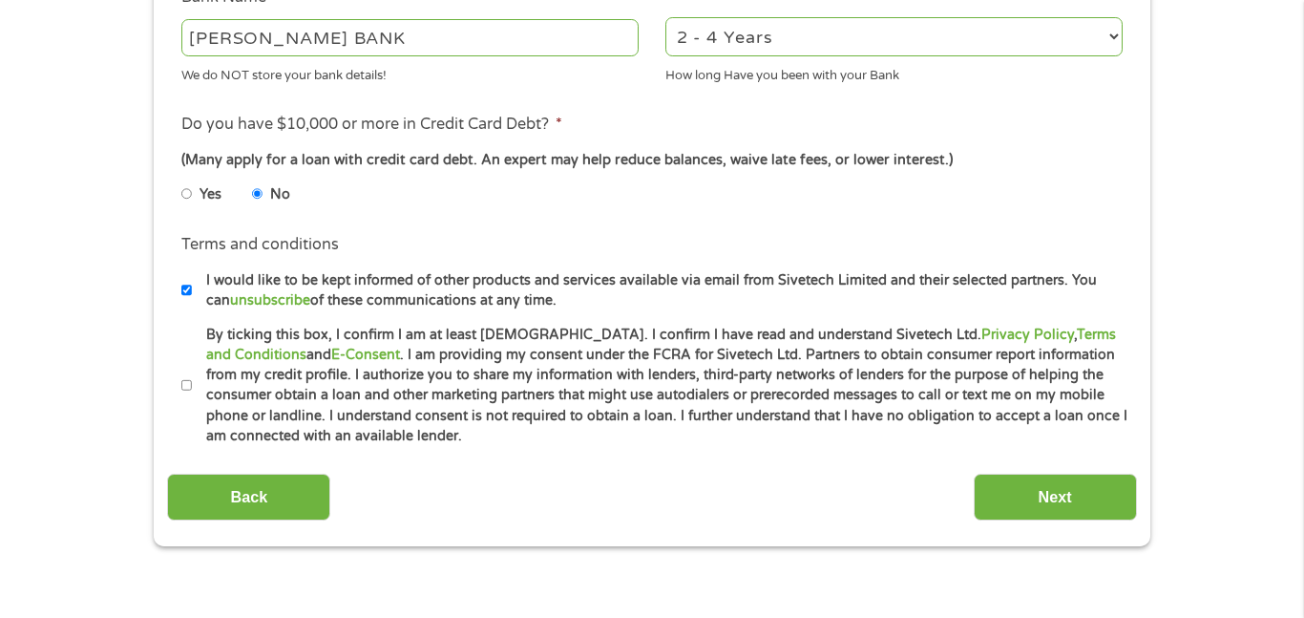
click at [187, 387] on input "By ticking this box, I confirm I am at least [DEMOGRAPHIC_DATA]. I confirm I ha…" at bounding box center [186, 386] width 11 height 31
checkbox input "true"
click at [1007, 498] on input "Next" at bounding box center [1055, 497] width 163 height 47
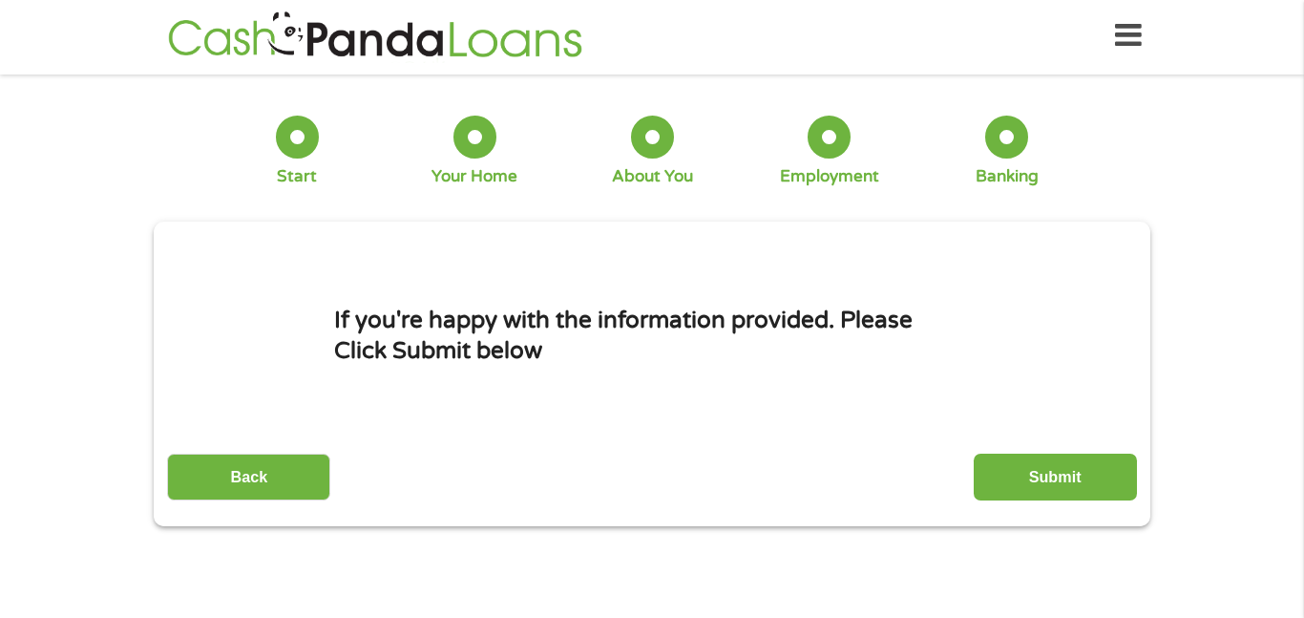
scroll to position [0, 0]
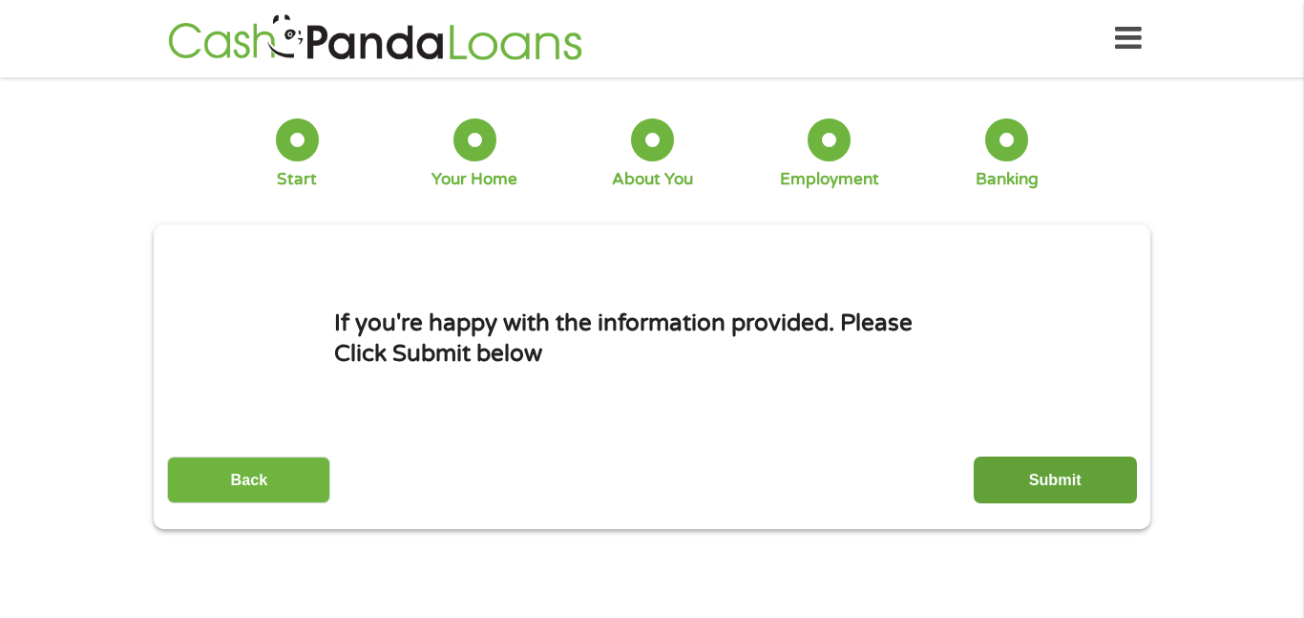
click at [1015, 482] on input "Submit" at bounding box center [1055, 479] width 163 height 47
